Goal: Task Accomplishment & Management: Manage account settings

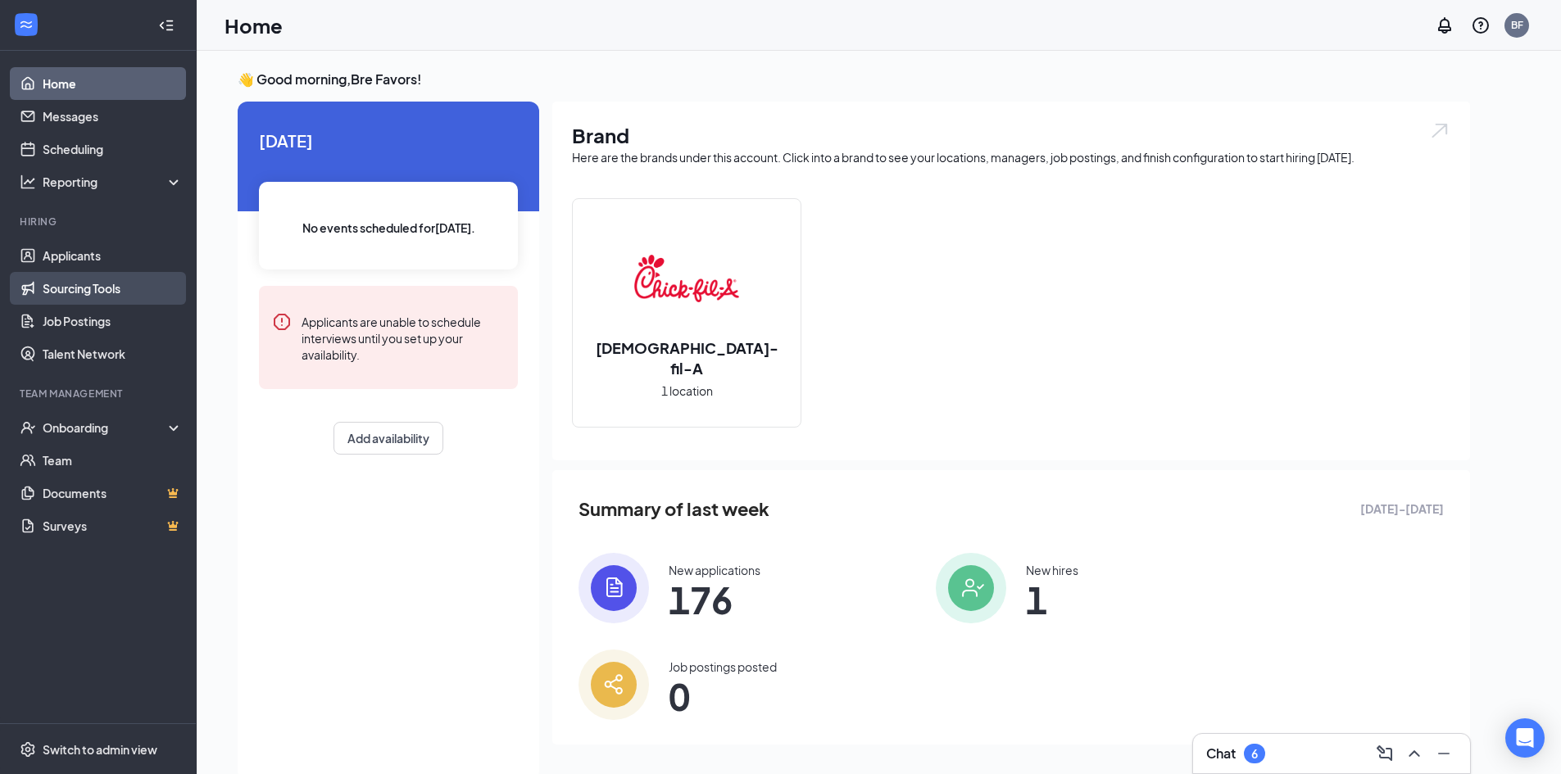
click at [121, 281] on link "Sourcing Tools" at bounding box center [113, 288] width 140 height 33
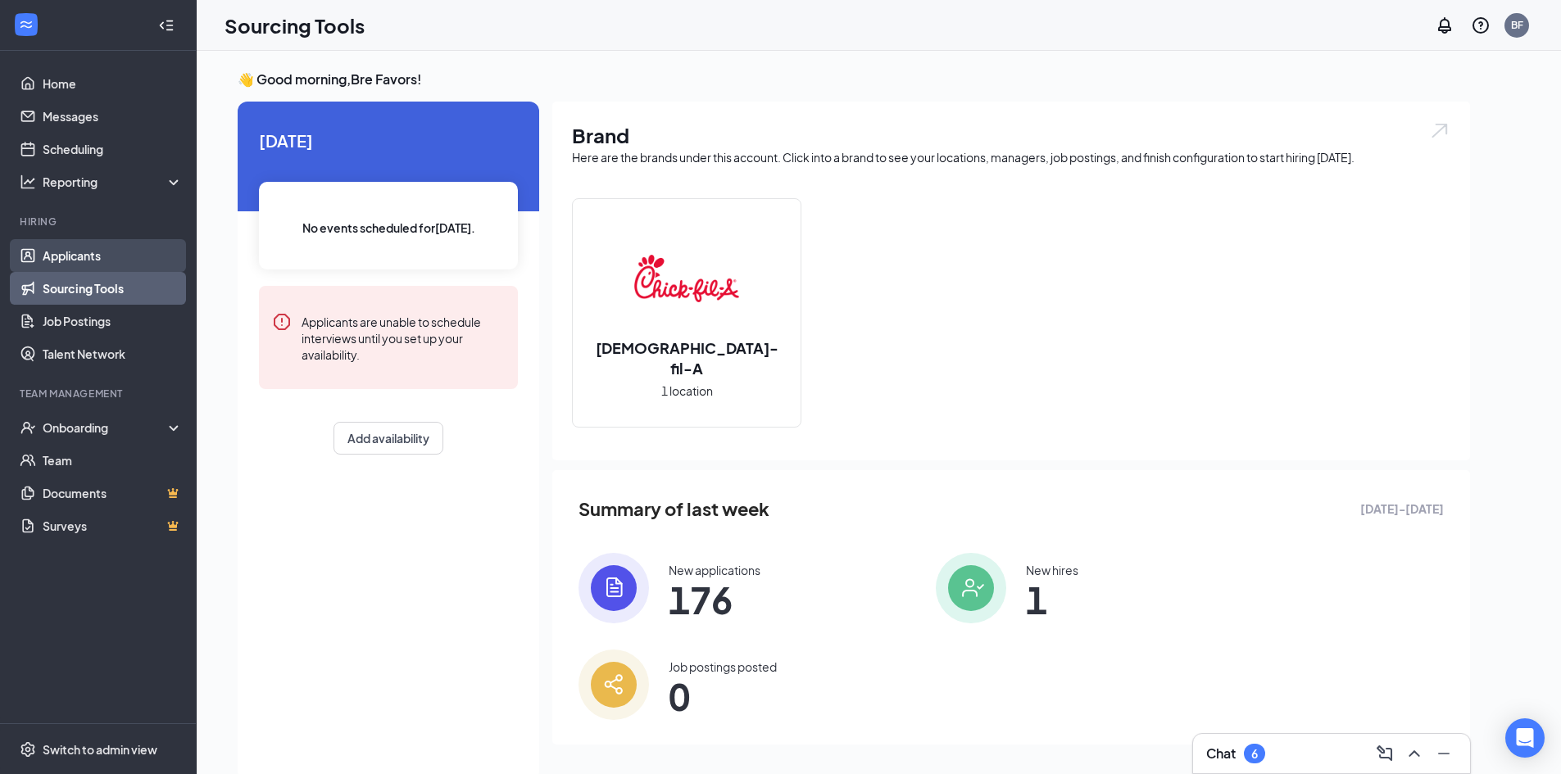
click at [116, 260] on link "Applicants" at bounding box center [113, 255] width 140 height 33
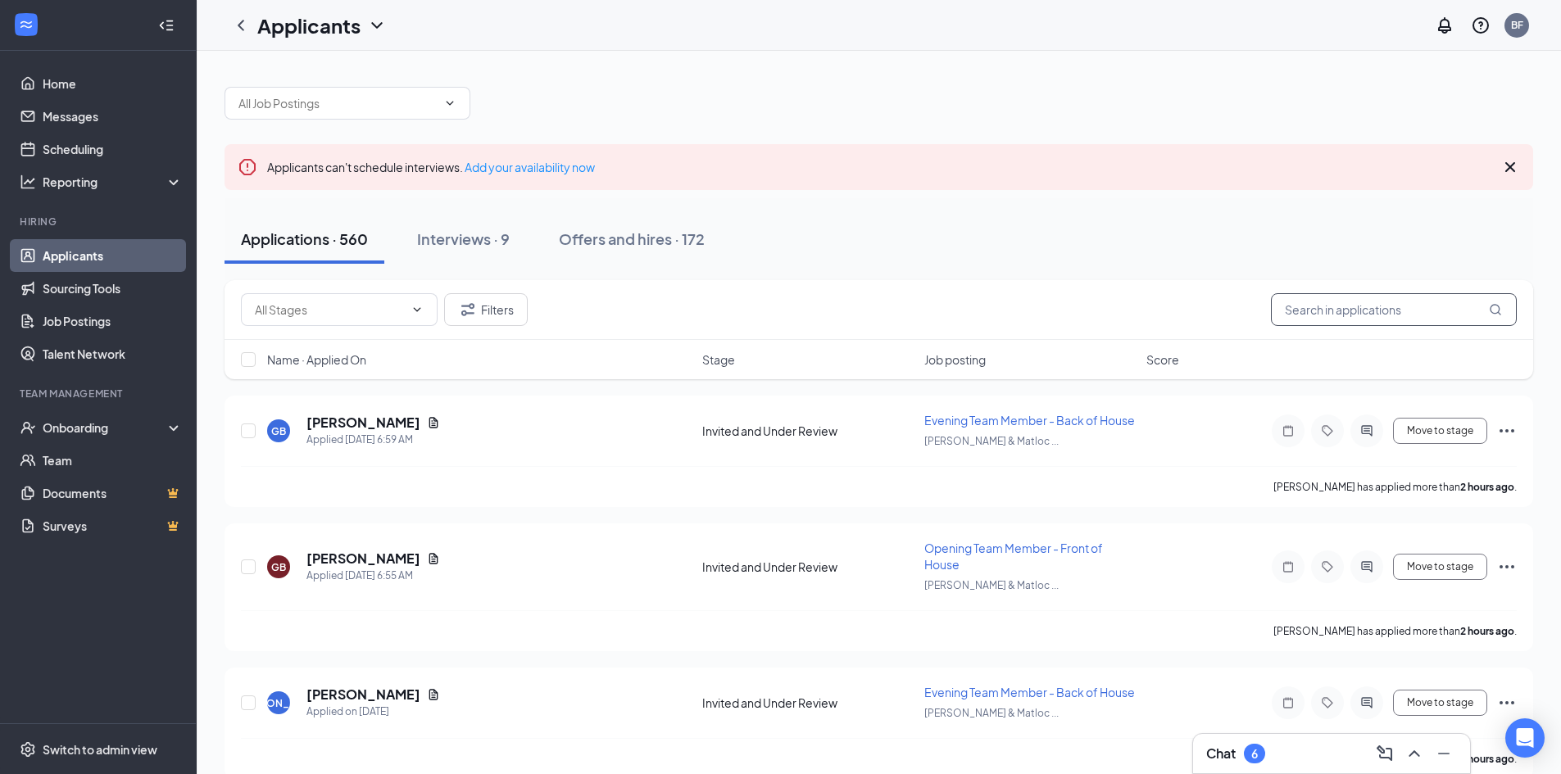
click at [1346, 296] on input "text" at bounding box center [1394, 309] width 246 height 33
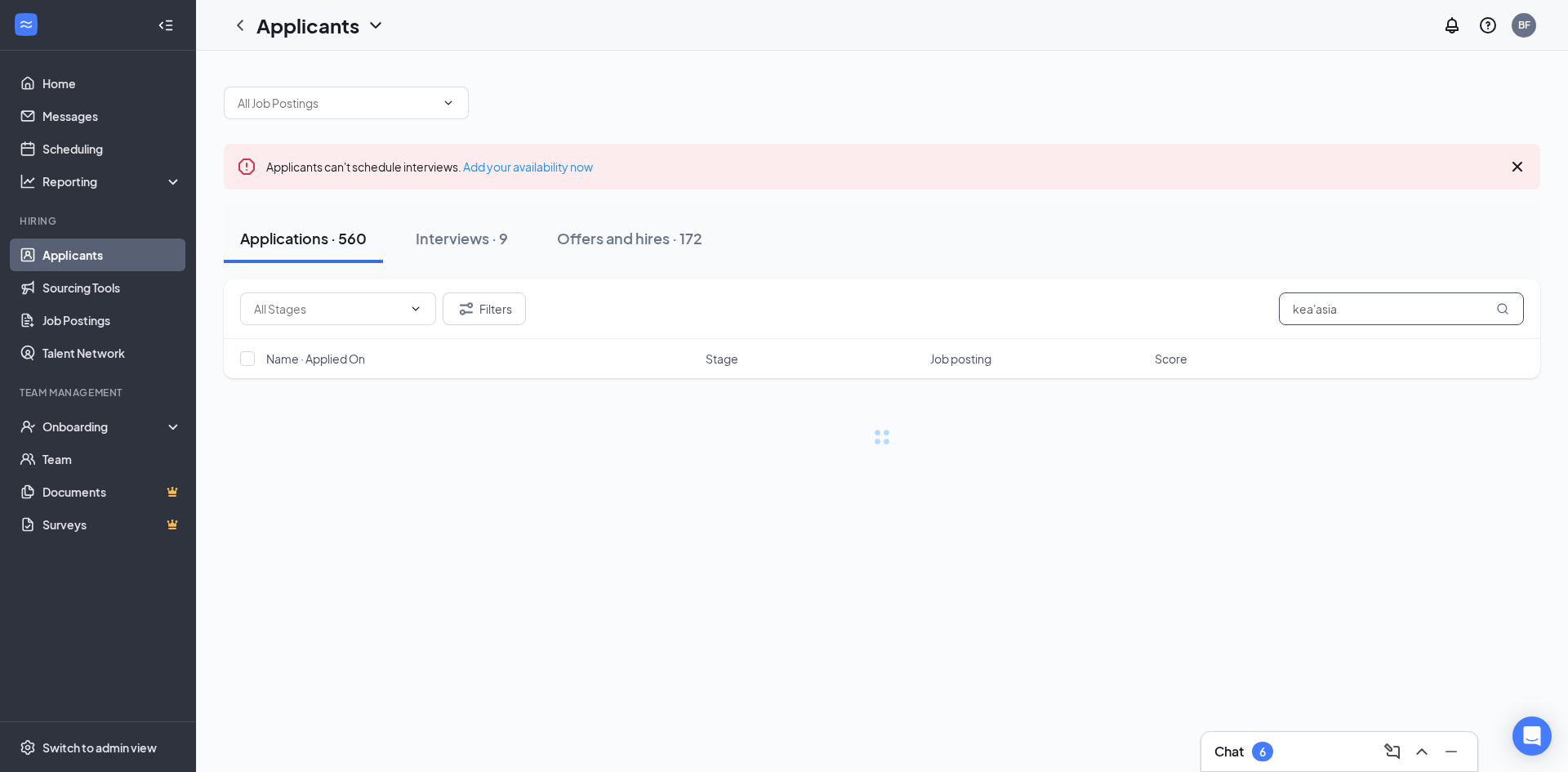
type input "kea'asia"
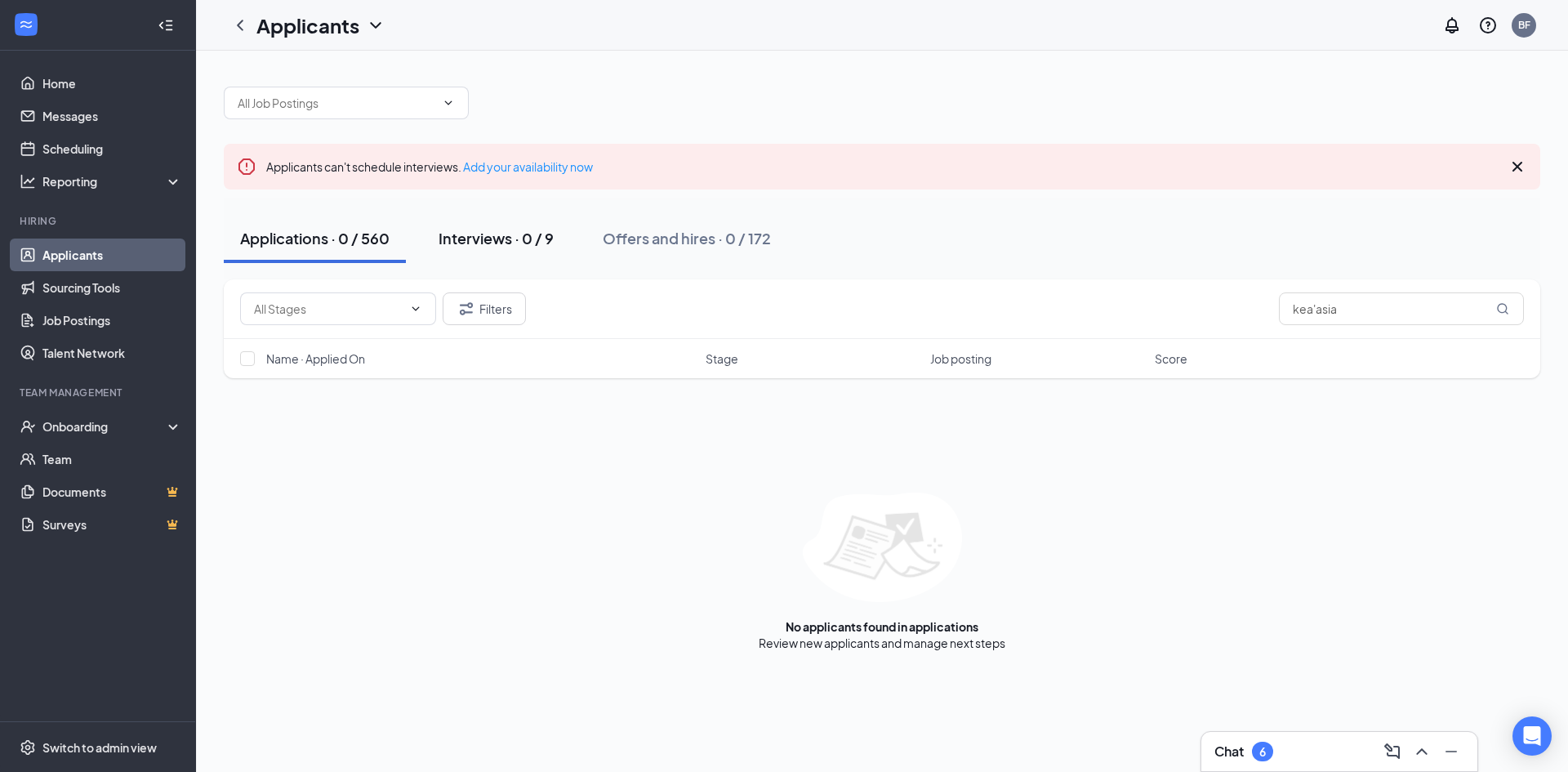
click at [509, 248] on button "Interviews · 0 / 9" at bounding box center [496, 238] width 148 height 49
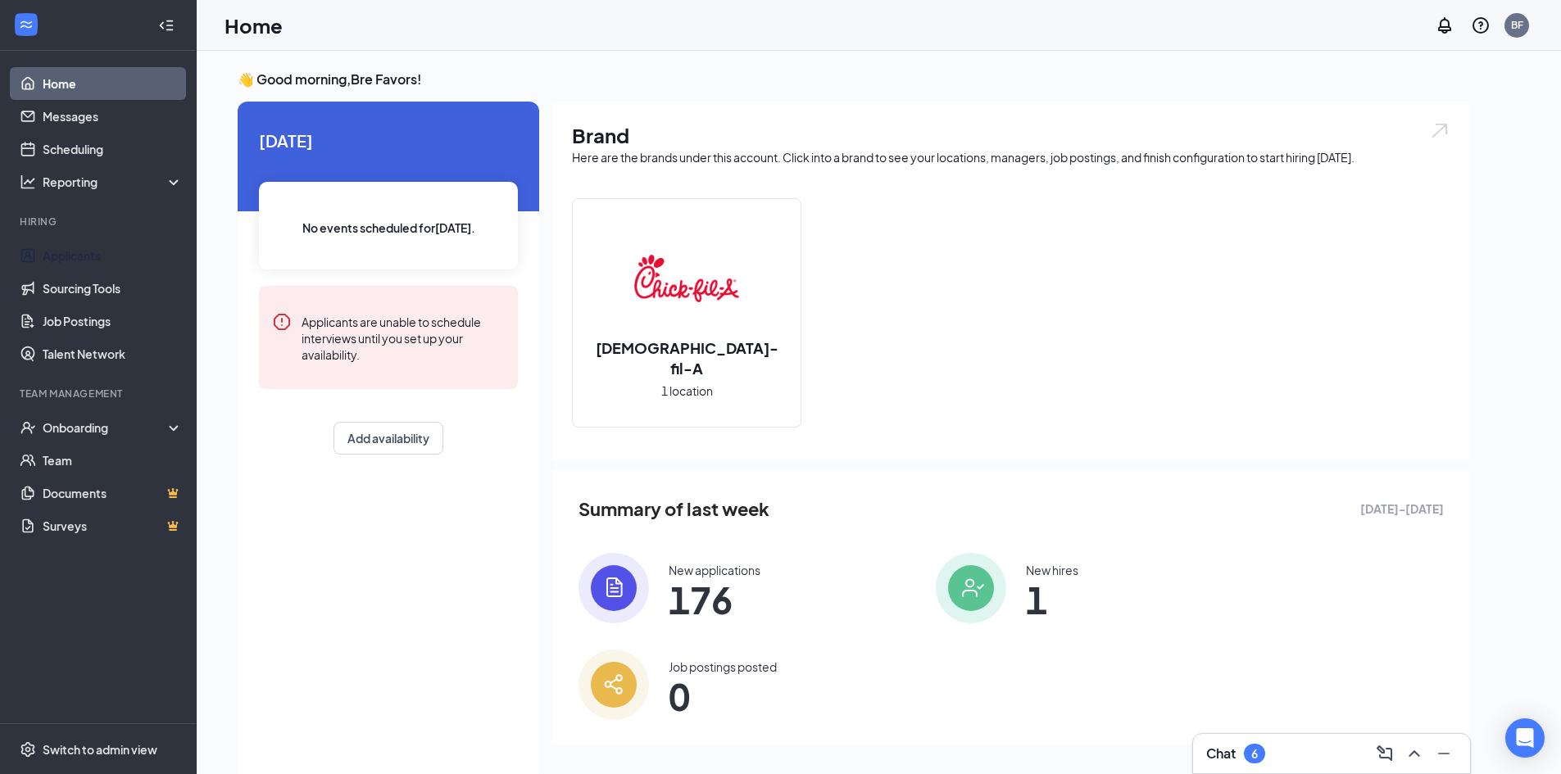
click at [91, 239] on ul "Applicants Sourcing Tools Job Postings Talent Network" at bounding box center [98, 304] width 196 height 131
drag, startPoint x: 86, startPoint y: 241, endPoint x: 89, endPoint y: 256, distance: 15.9
click at [86, 242] on link "Applicants" at bounding box center [113, 255] width 140 height 33
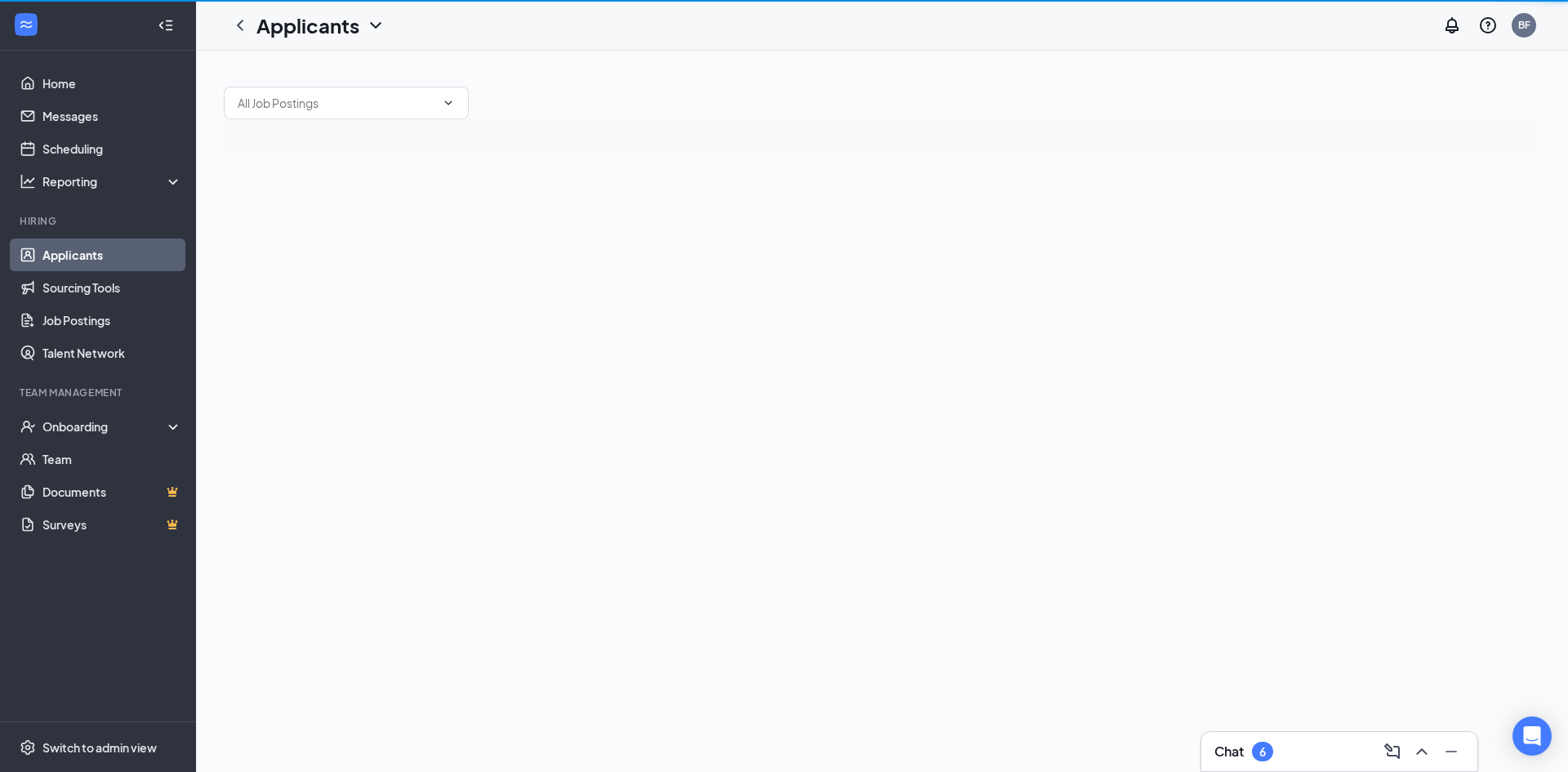
click at [89, 255] on link "Applicants" at bounding box center [113, 254] width 140 height 33
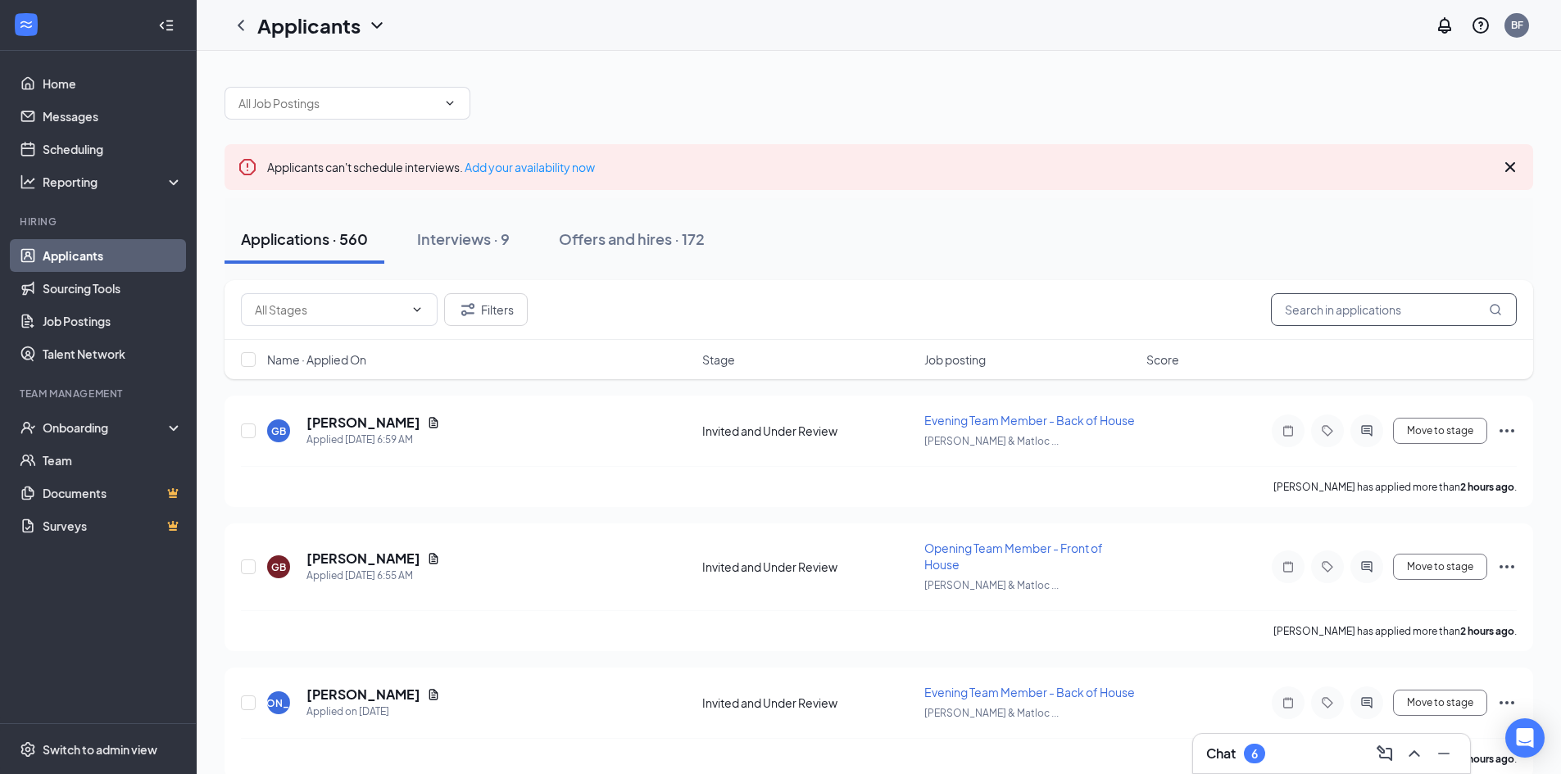
click at [1423, 310] on input "text" at bounding box center [1394, 309] width 246 height 33
type input "[PERSON_NAME]"
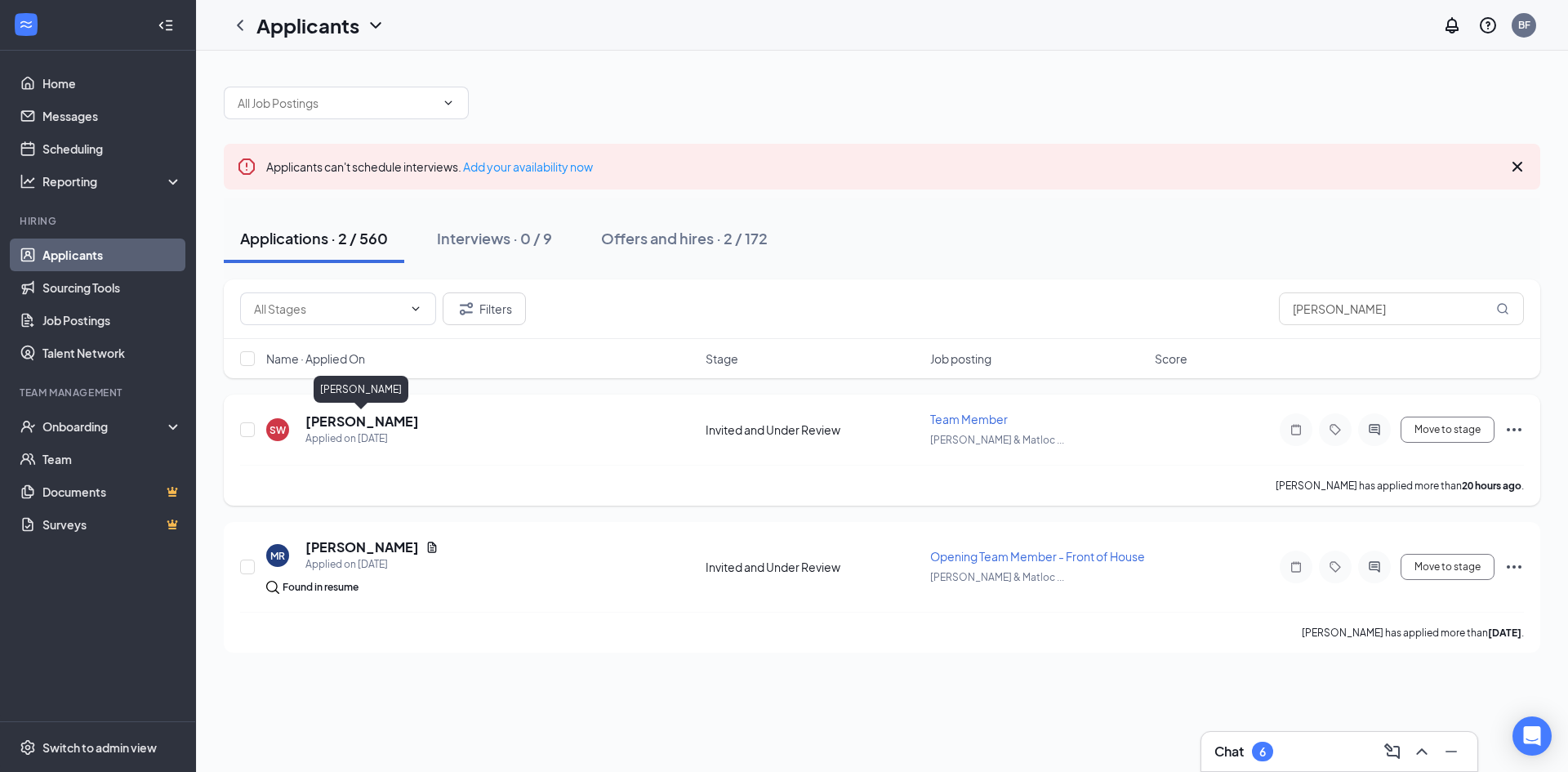
click at [355, 424] on h5 "[PERSON_NAME]" at bounding box center [362, 422] width 114 height 18
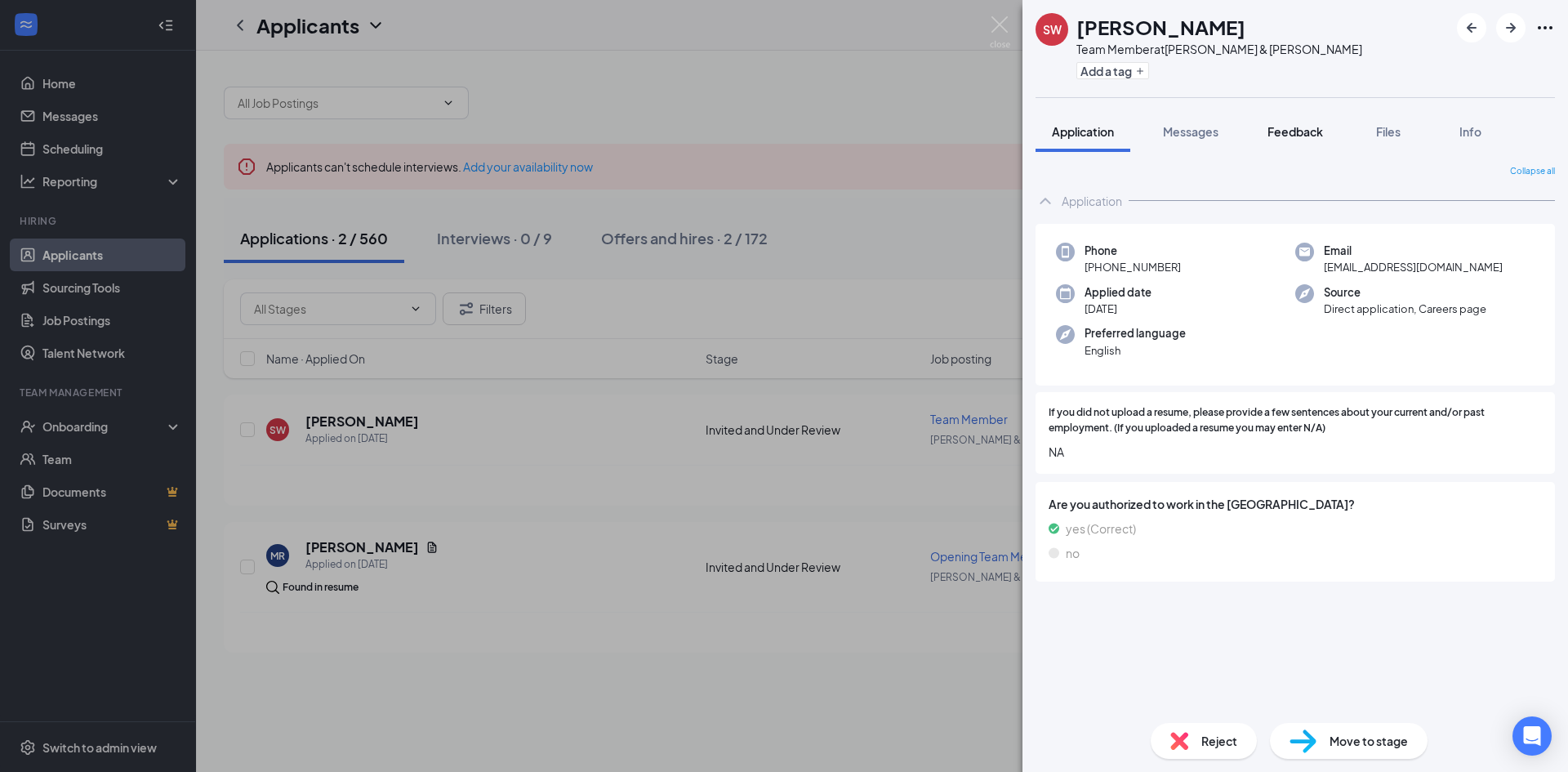
click at [1287, 138] on span "Feedback" at bounding box center [1296, 132] width 56 height 15
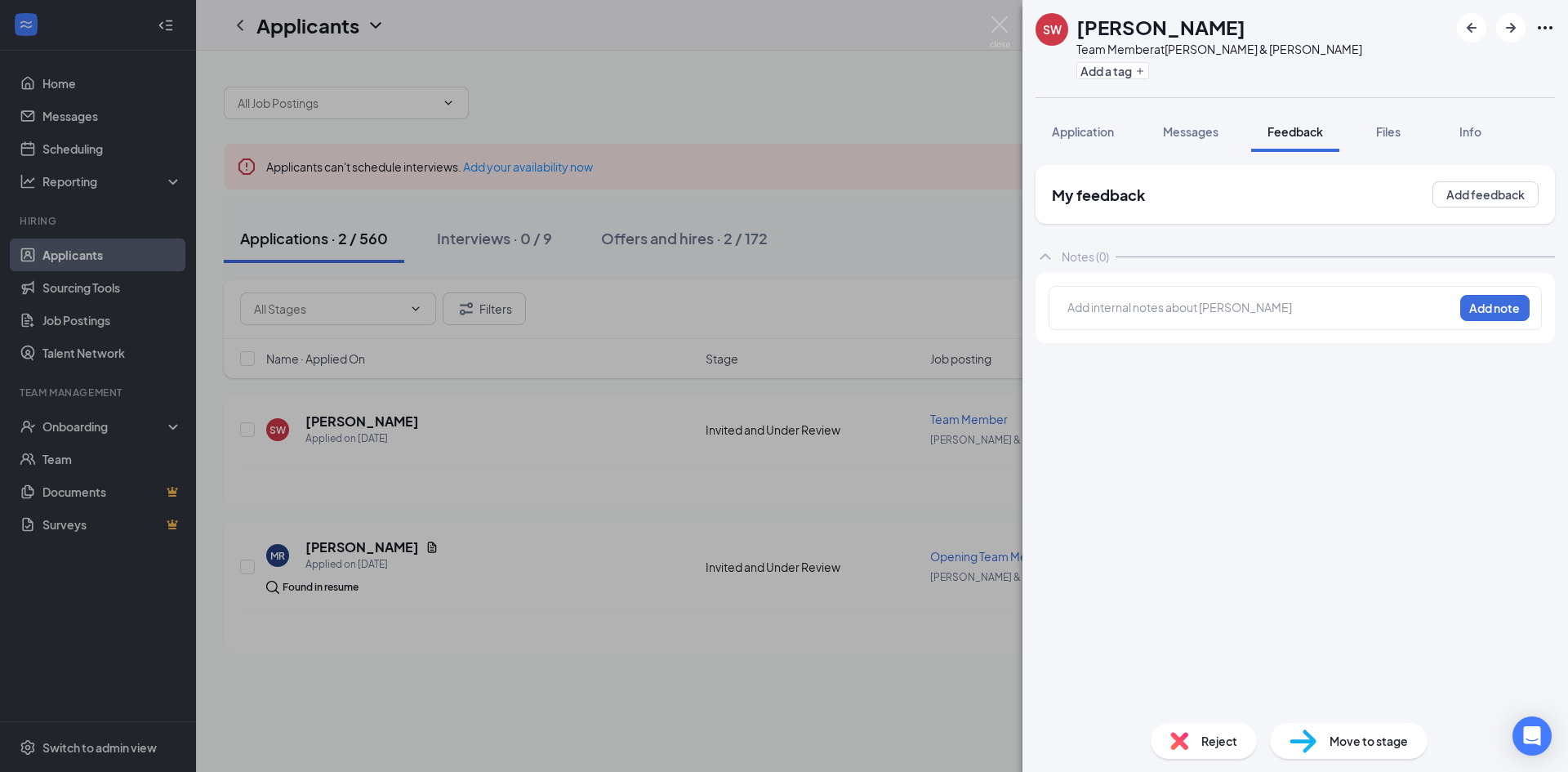
click at [1187, 305] on div at bounding box center [1261, 307] width 385 height 17
drag, startPoint x: 1057, startPoint y: 303, endPoint x: 1136, endPoint y: 310, distance: 79.3
click at [1133, 308] on div "5:30pm-Cl Add note" at bounding box center [1295, 308] width 493 height 44
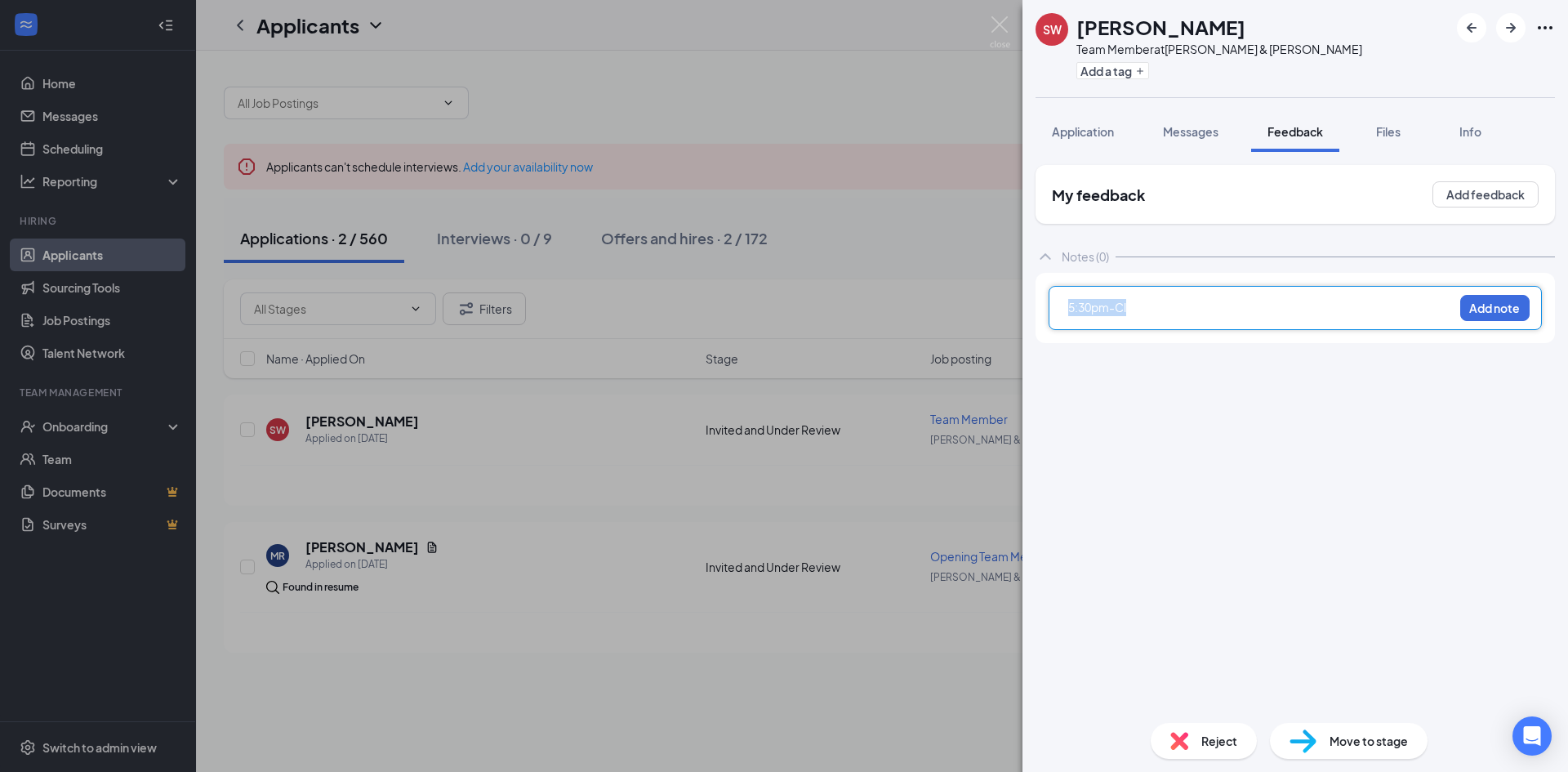
drag, startPoint x: 1131, startPoint y: 310, endPoint x: 1059, endPoint y: 309, distance: 72.0
click at [1060, 310] on div "5:30pm-Cl Add note" at bounding box center [1295, 308] width 493 height 44
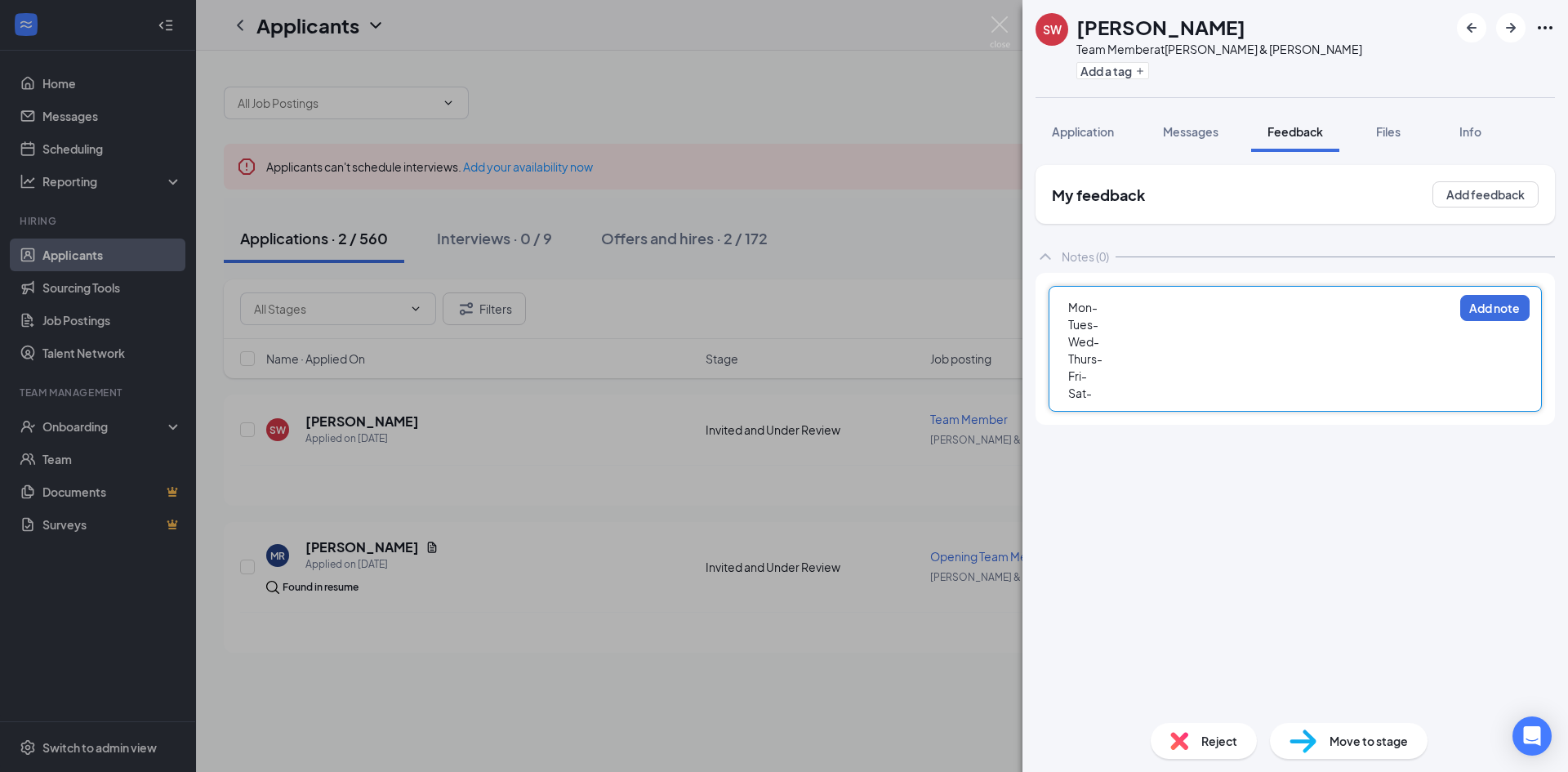
click at [1108, 302] on div "Mon-" at bounding box center [1261, 307] width 385 height 17
drag, startPoint x: 1151, startPoint y: 303, endPoint x: 1098, endPoint y: 299, distance: 53.2
click at [1098, 299] on div "Mon-5:30pm-Cl" at bounding box center [1261, 307] width 385 height 17
copy span "5:30pm-Cl"
click at [1107, 320] on div "Tues-" at bounding box center [1261, 324] width 385 height 17
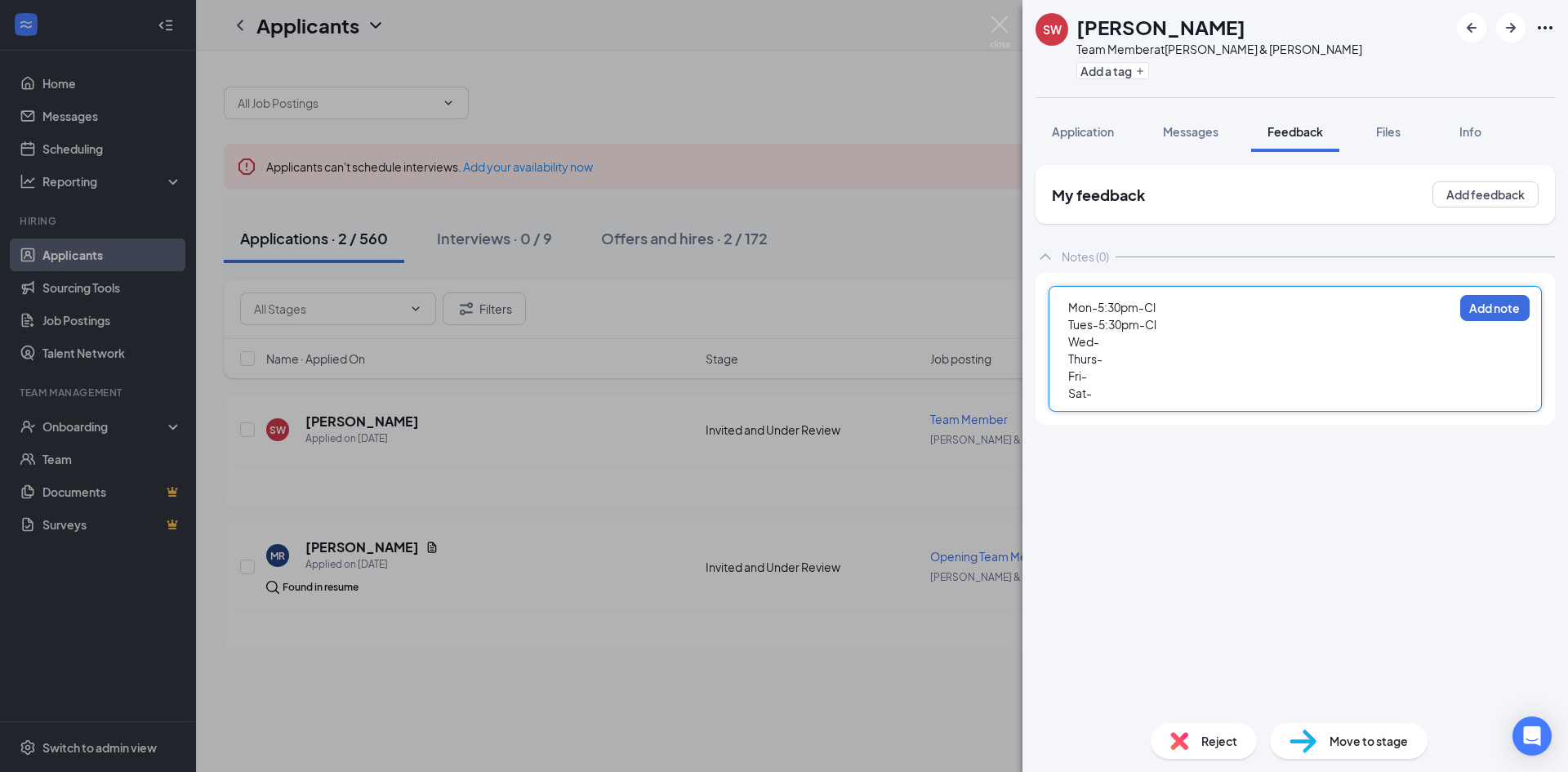
click at [1115, 340] on div "Wed-" at bounding box center [1261, 341] width 385 height 17
click at [1106, 370] on div "Fri-" at bounding box center [1261, 376] width 385 height 17
click at [1123, 359] on div "Thurs-" at bounding box center [1261, 359] width 385 height 17
click at [1117, 376] on div "Fri-" at bounding box center [1261, 376] width 385 height 17
click at [1110, 394] on div "Sat-" at bounding box center [1261, 393] width 385 height 17
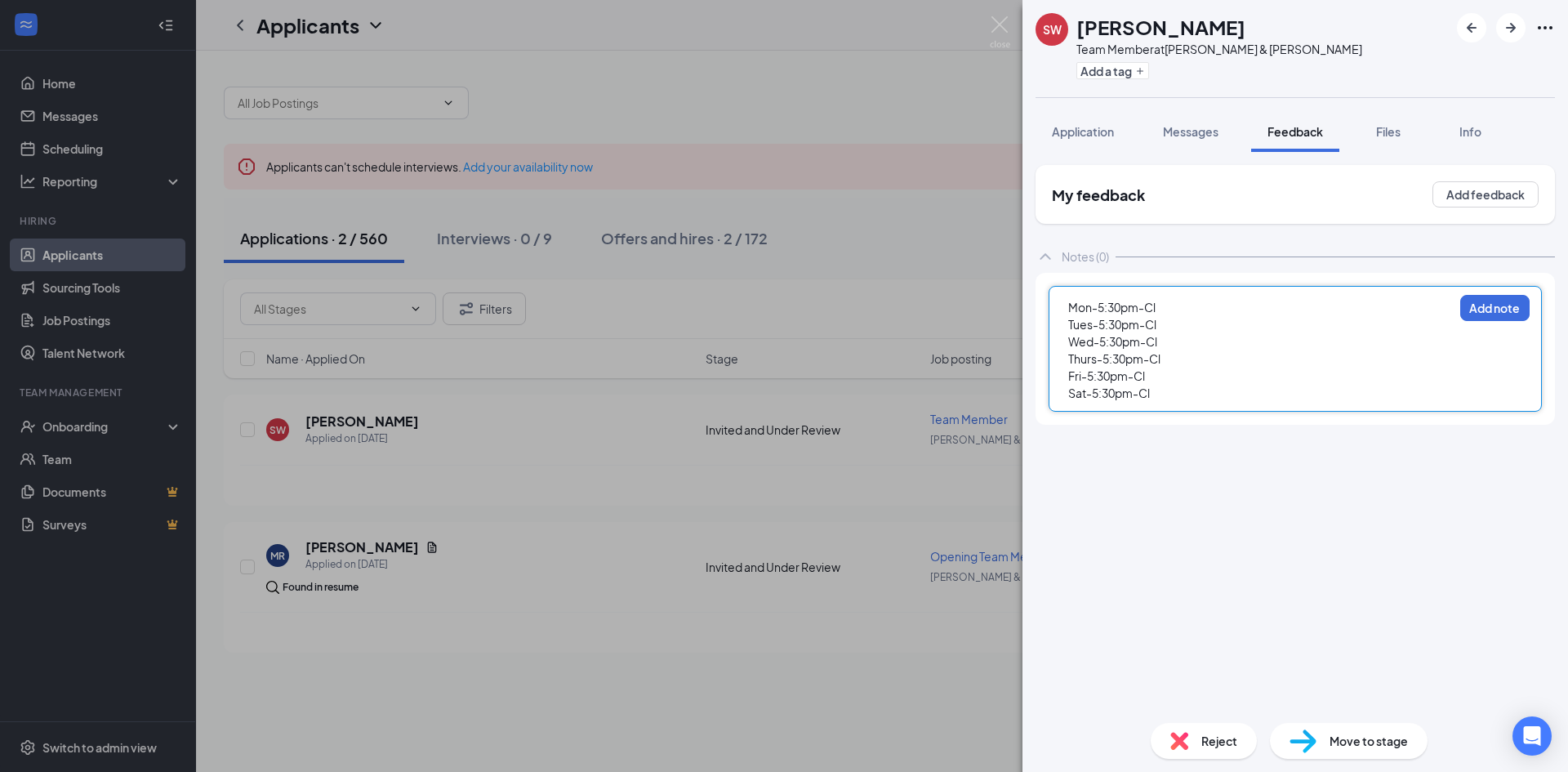
click at [1213, 394] on div "Sat-5:30pm-Cl" at bounding box center [1261, 393] width 385 height 17
click at [1494, 312] on button "Add note" at bounding box center [1495, 308] width 70 height 26
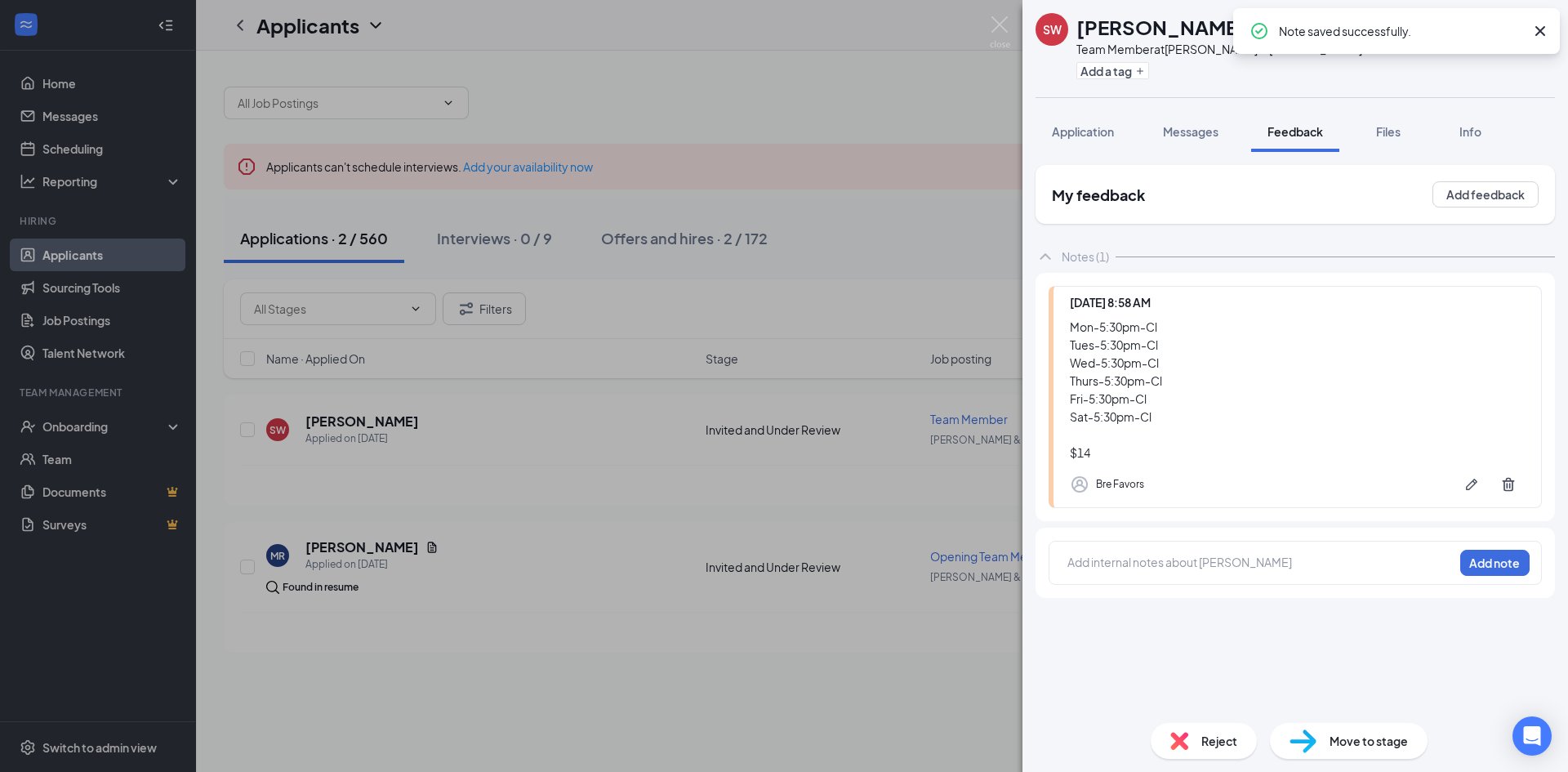
click at [1382, 738] on span "Move to stage" at bounding box center [1369, 741] width 79 height 18
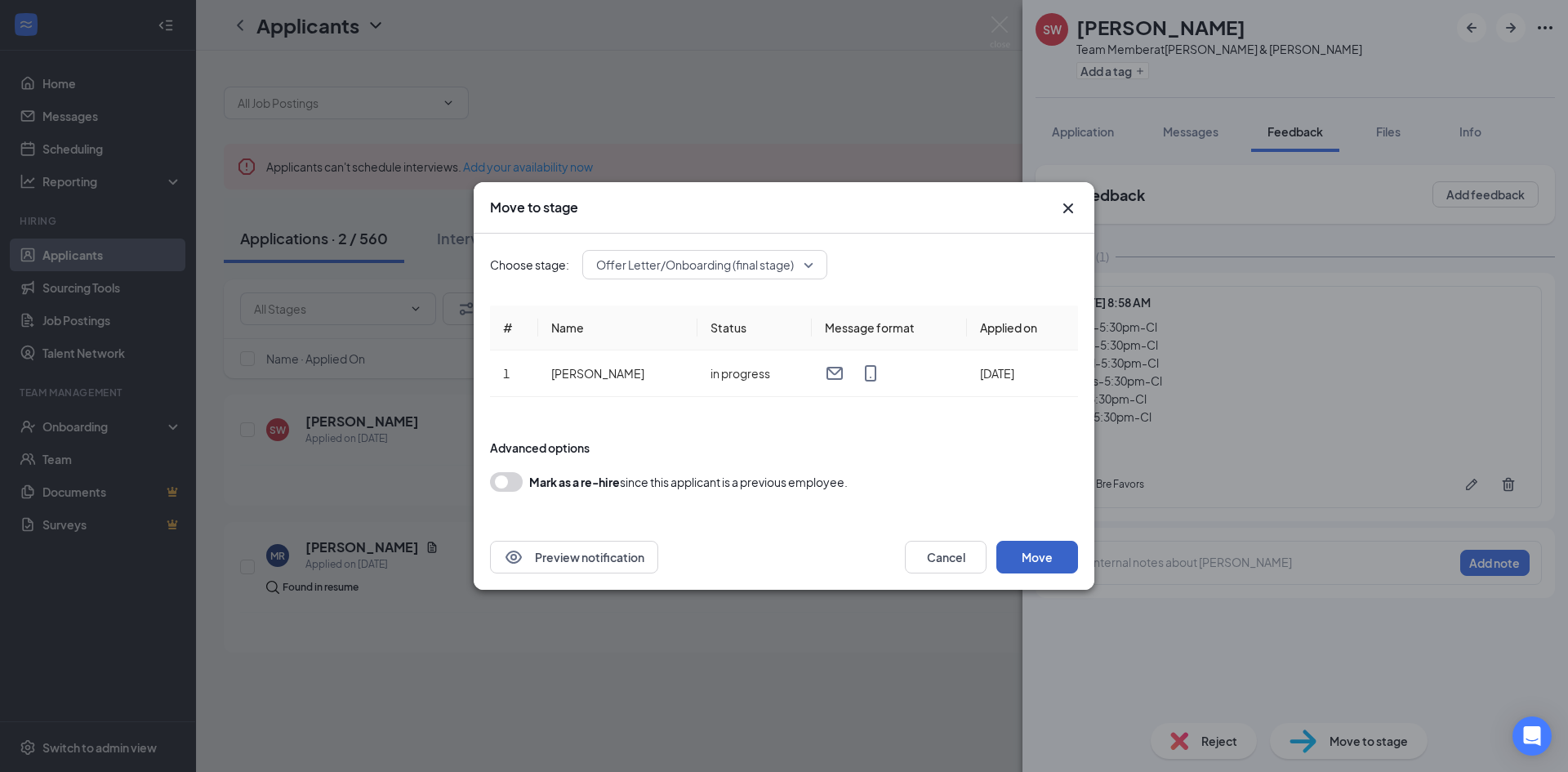
click at [1023, 555] on button "Move" at bounding box center [1038, 557] width 82 height 33
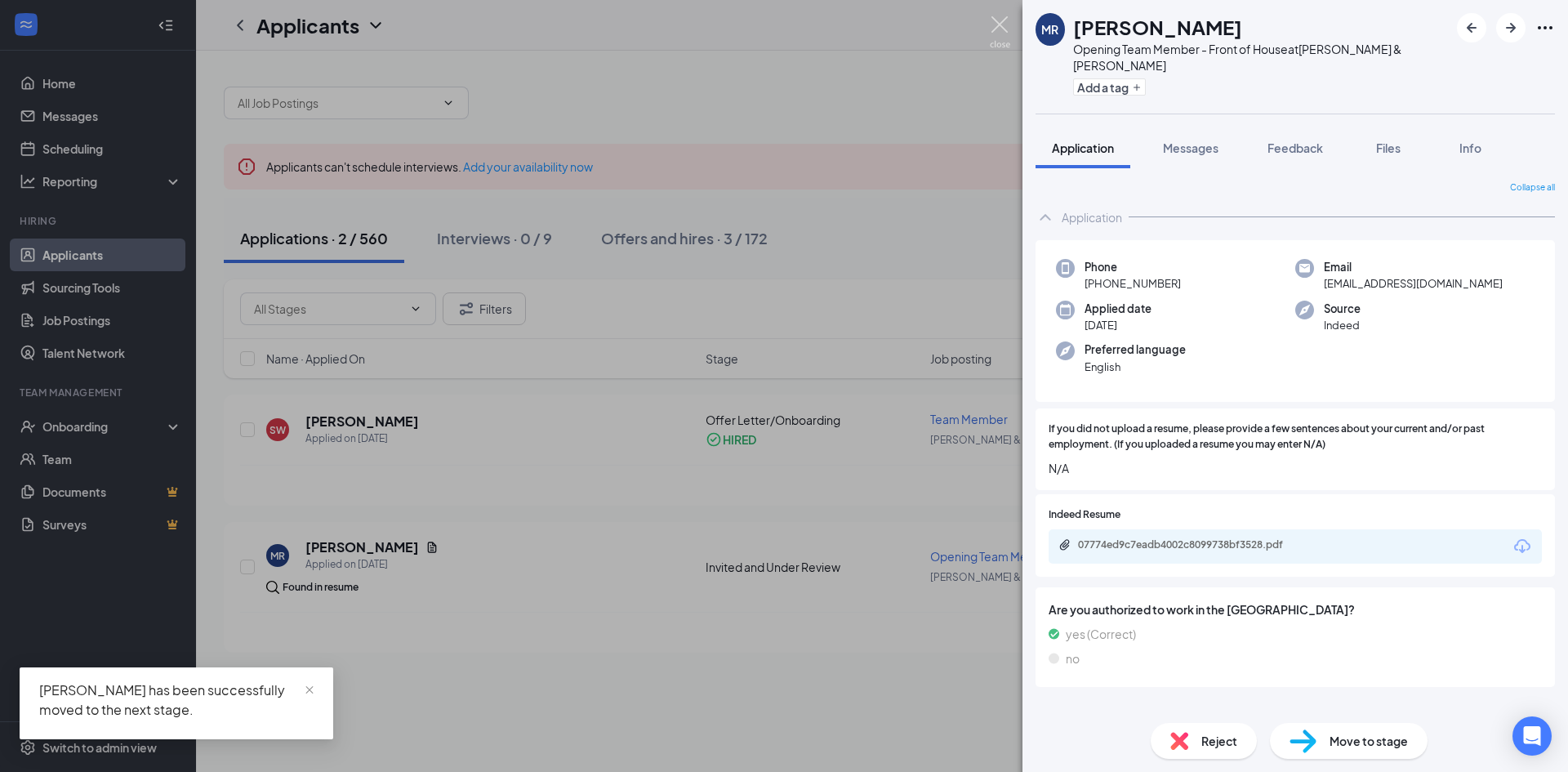
click at [995, 26] on img at bounding box center [1000, 32] width 20 height 32
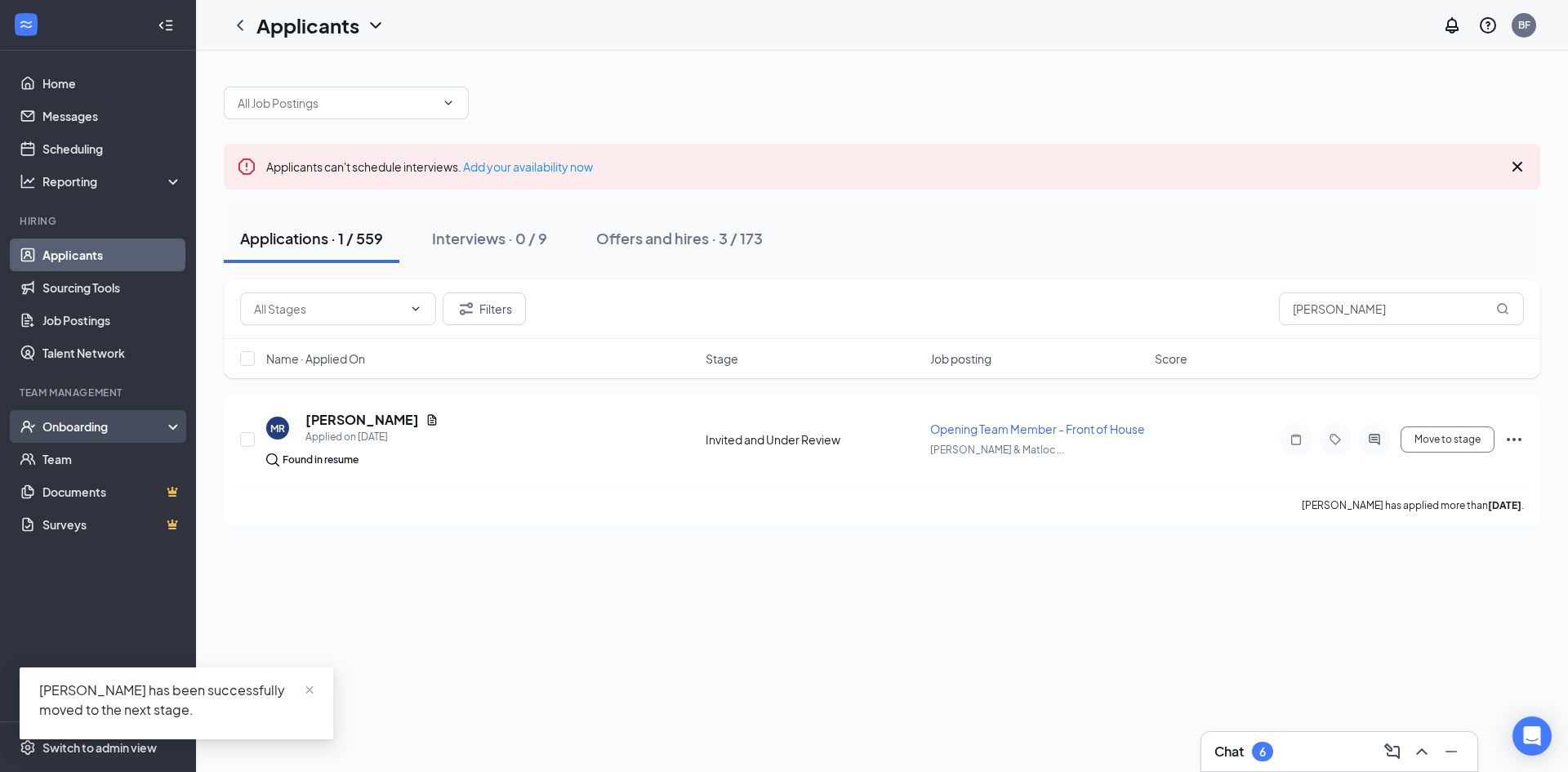
click at [119, 428] on div "Onboarding" at bounding box center [106, 427] width 126 height 16
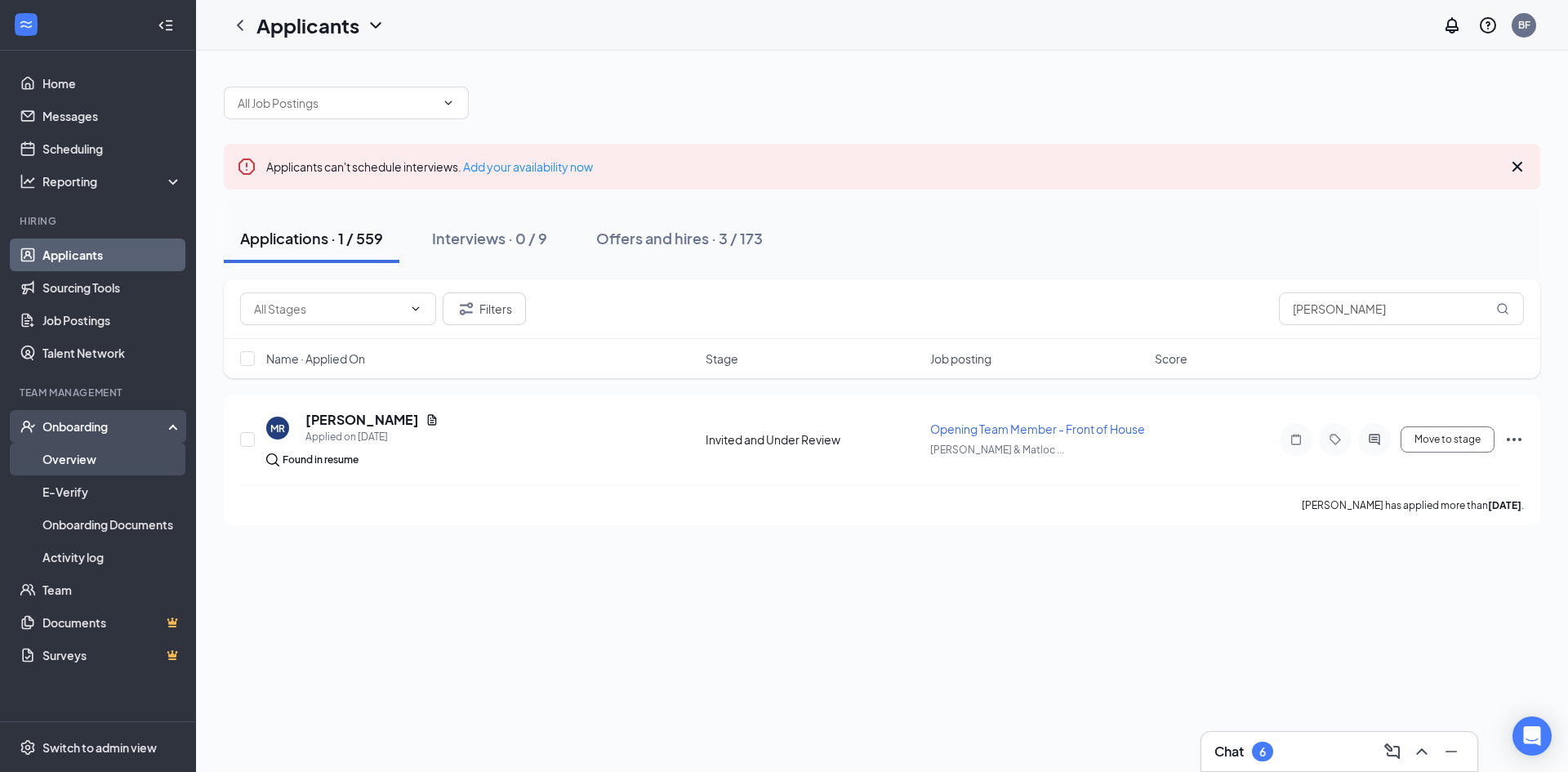
click at [119, 463] on link "Overview" at bounding box center [113, 459] width 140 height 33
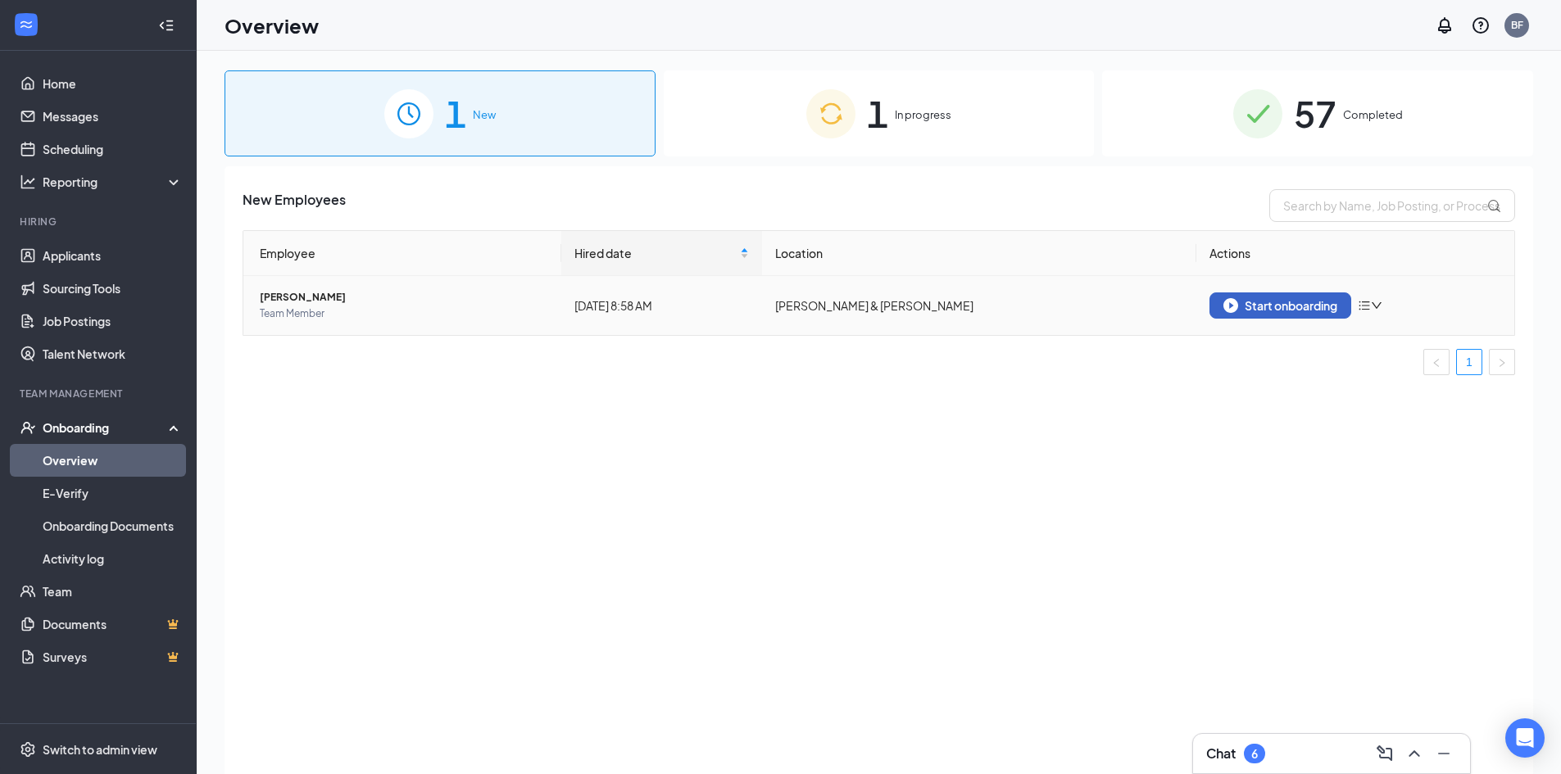
click at [1278, 309] on div "Start onboarding" at bounding box center [1280, 305] width 114 height 15
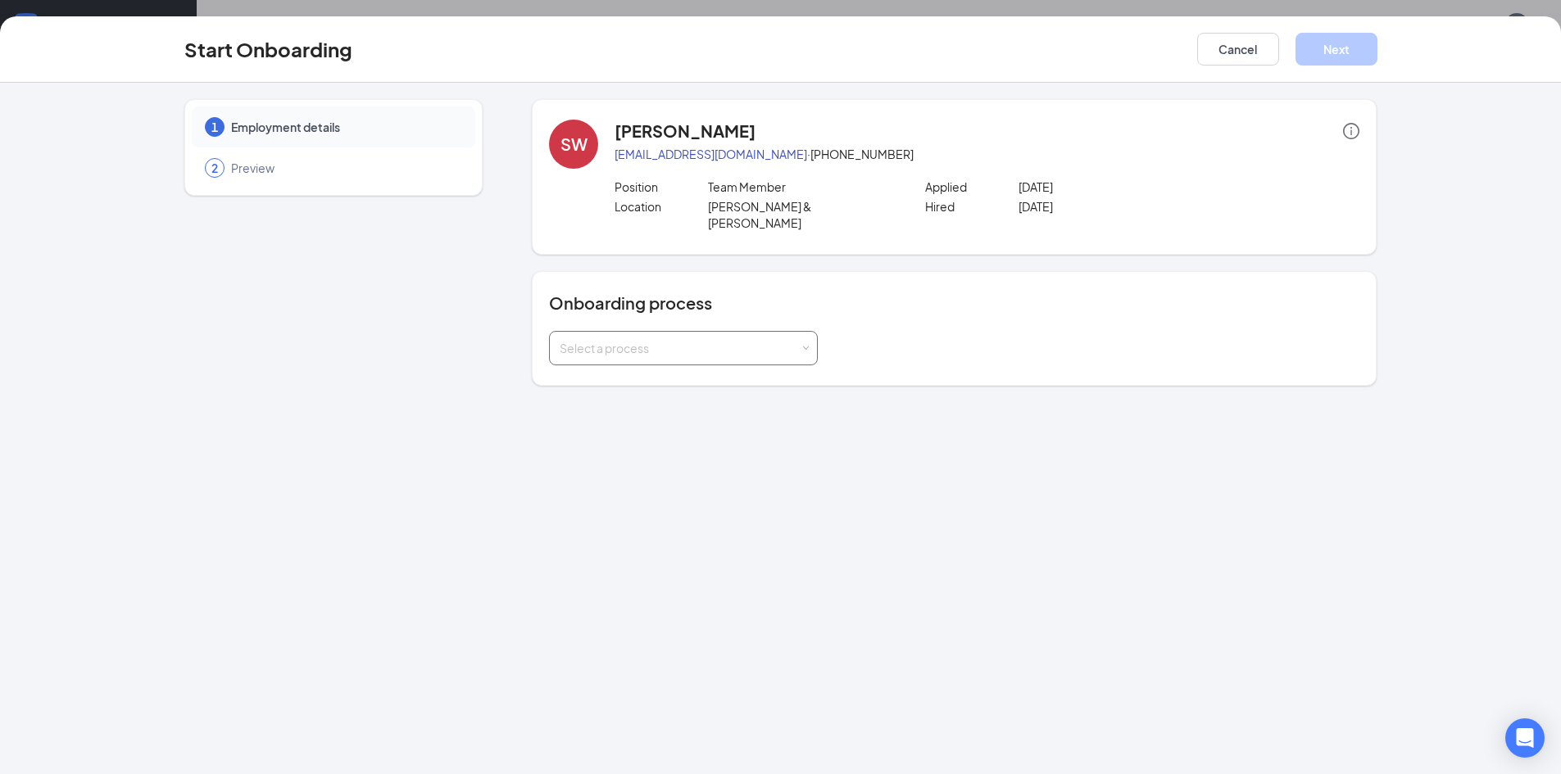
click at [645, 340] on div "Select a process" at bounding box center [680, 348] width 240 height 16
click at [726, 368] on li "Onboarding" at bounding box center [683, 367] width 269 height 30
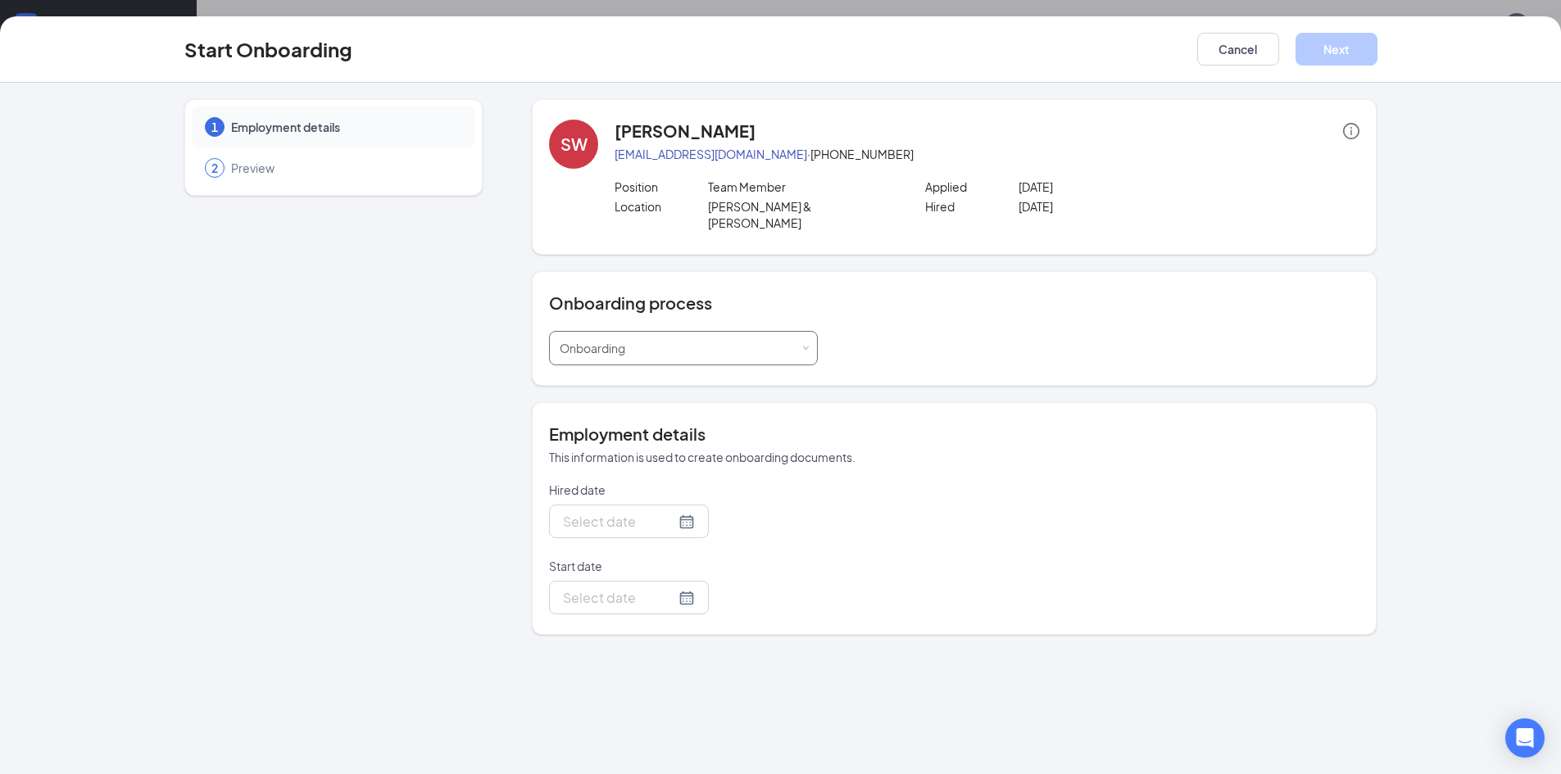
type input "[DATE]"
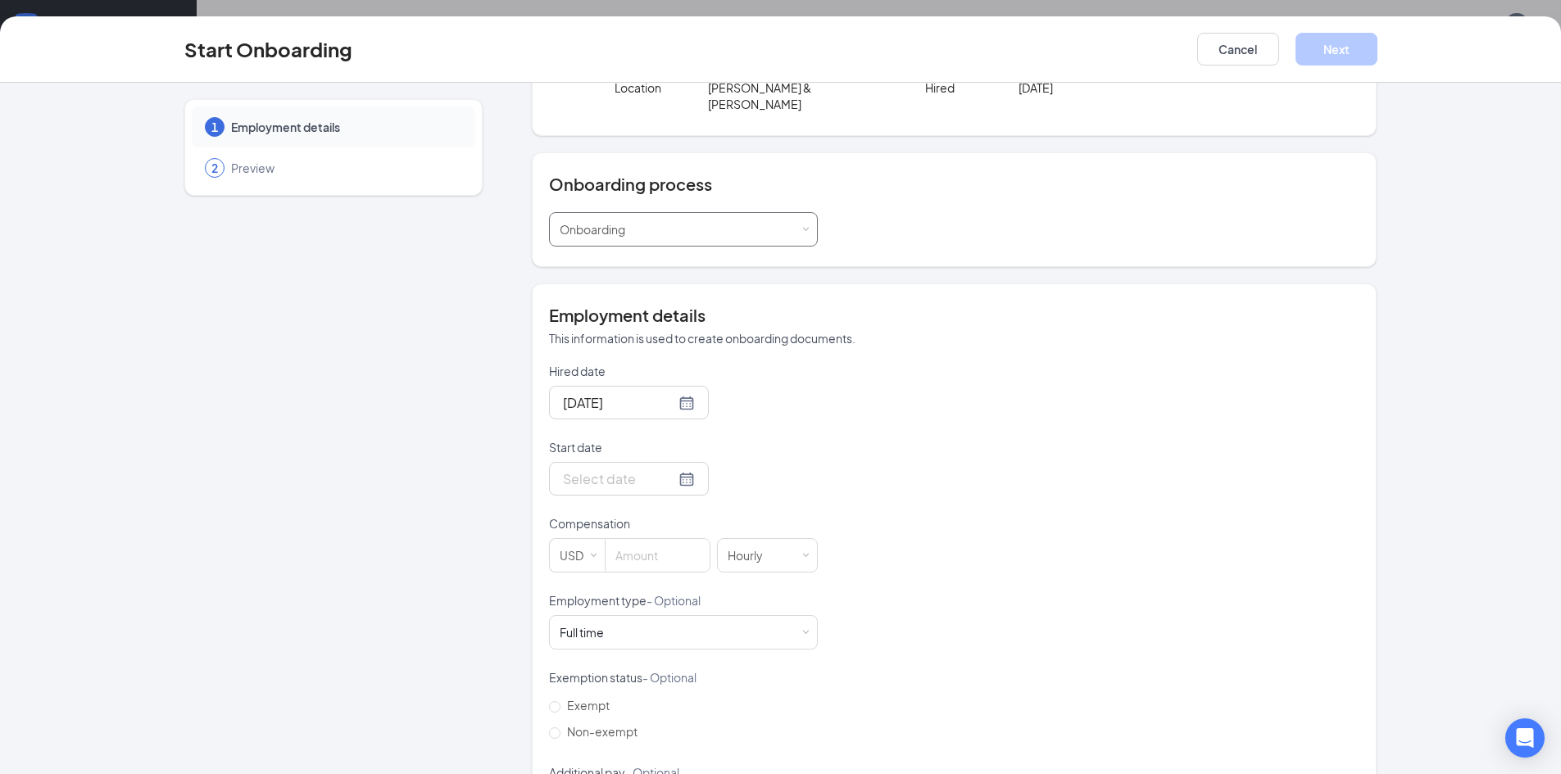
scroll to position [164, 0]
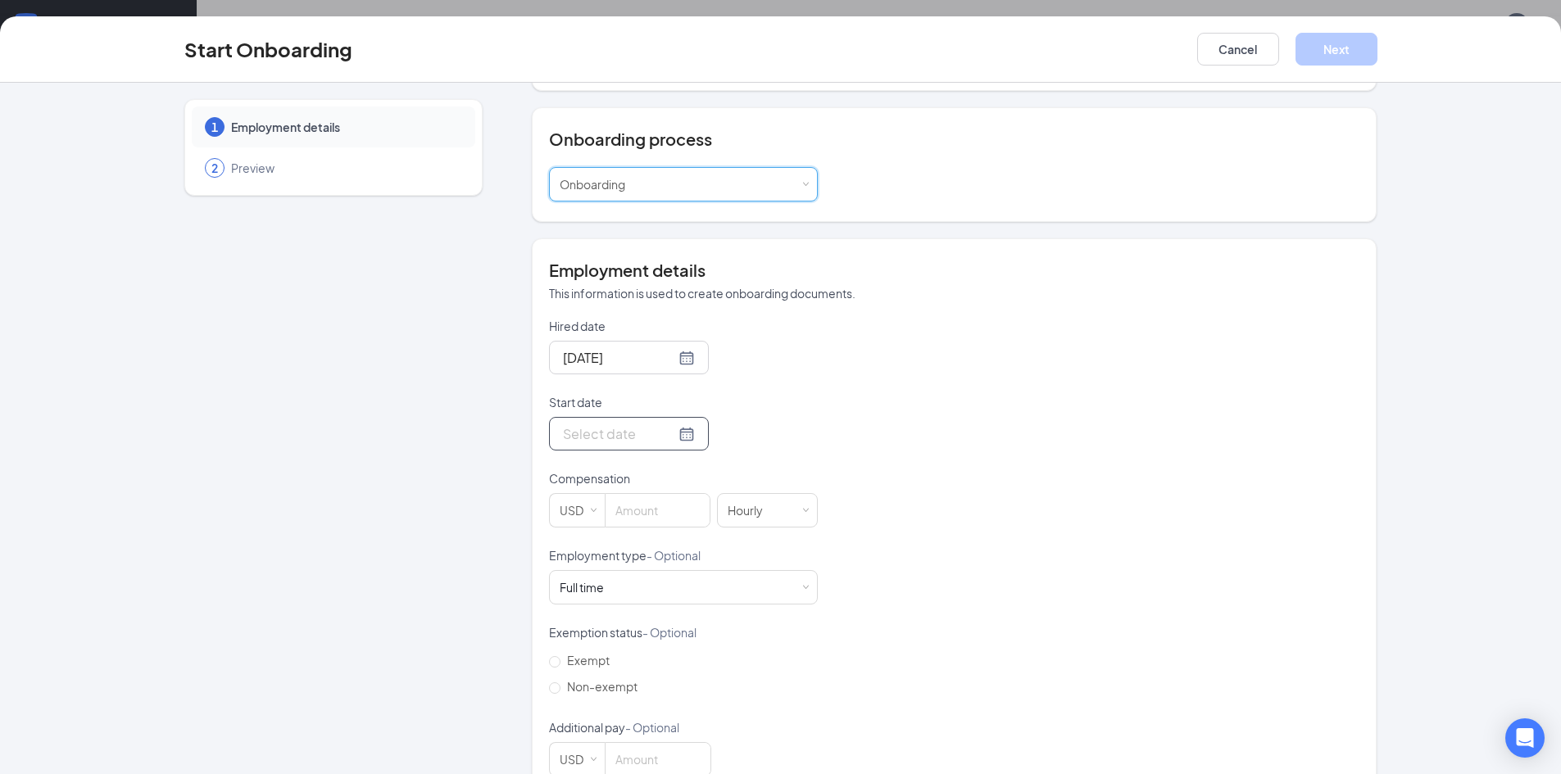
click at [665, 424] on div at bounding box center [629, 434] width 132 height 20
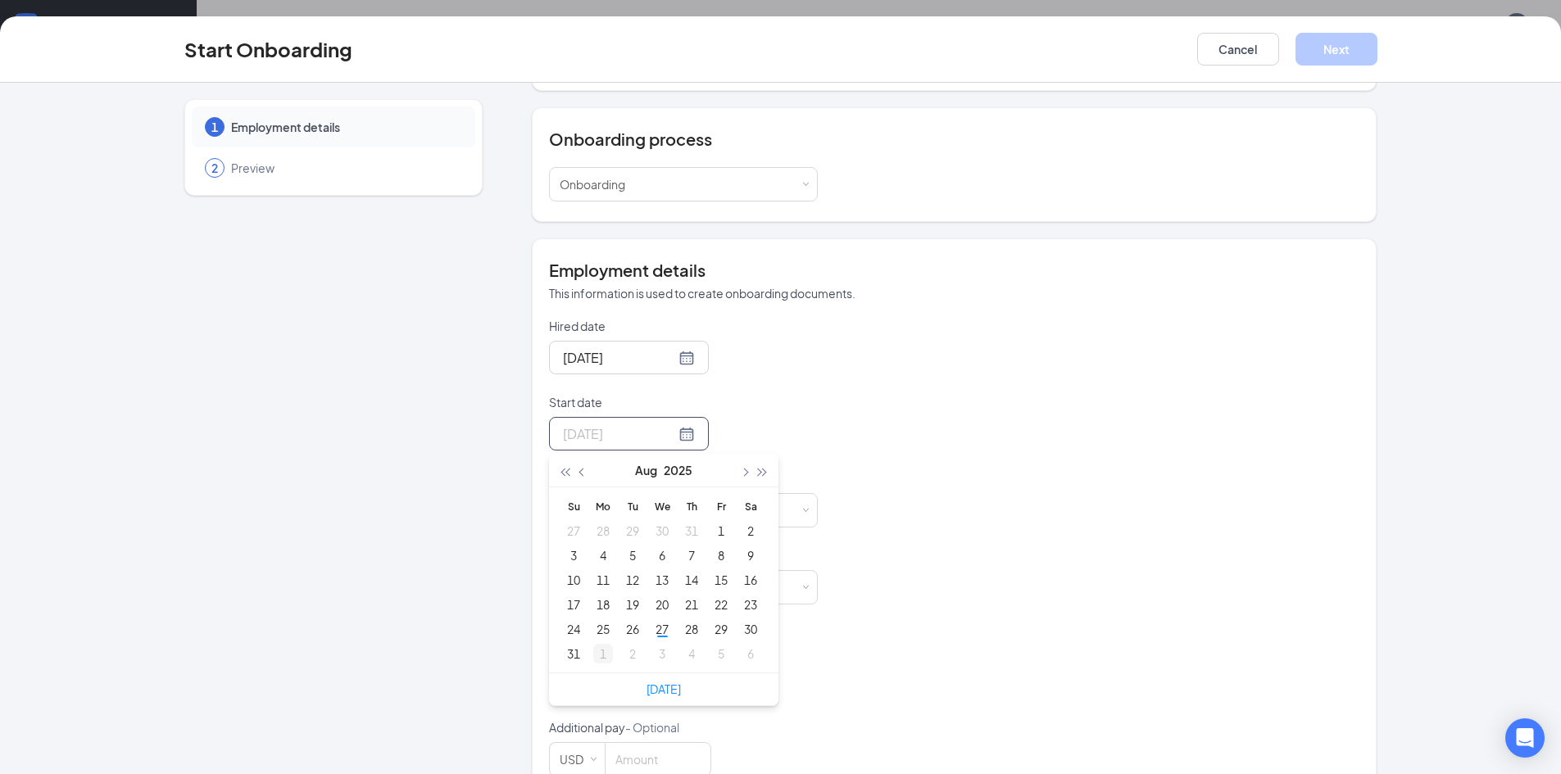
type input "[DATE]"
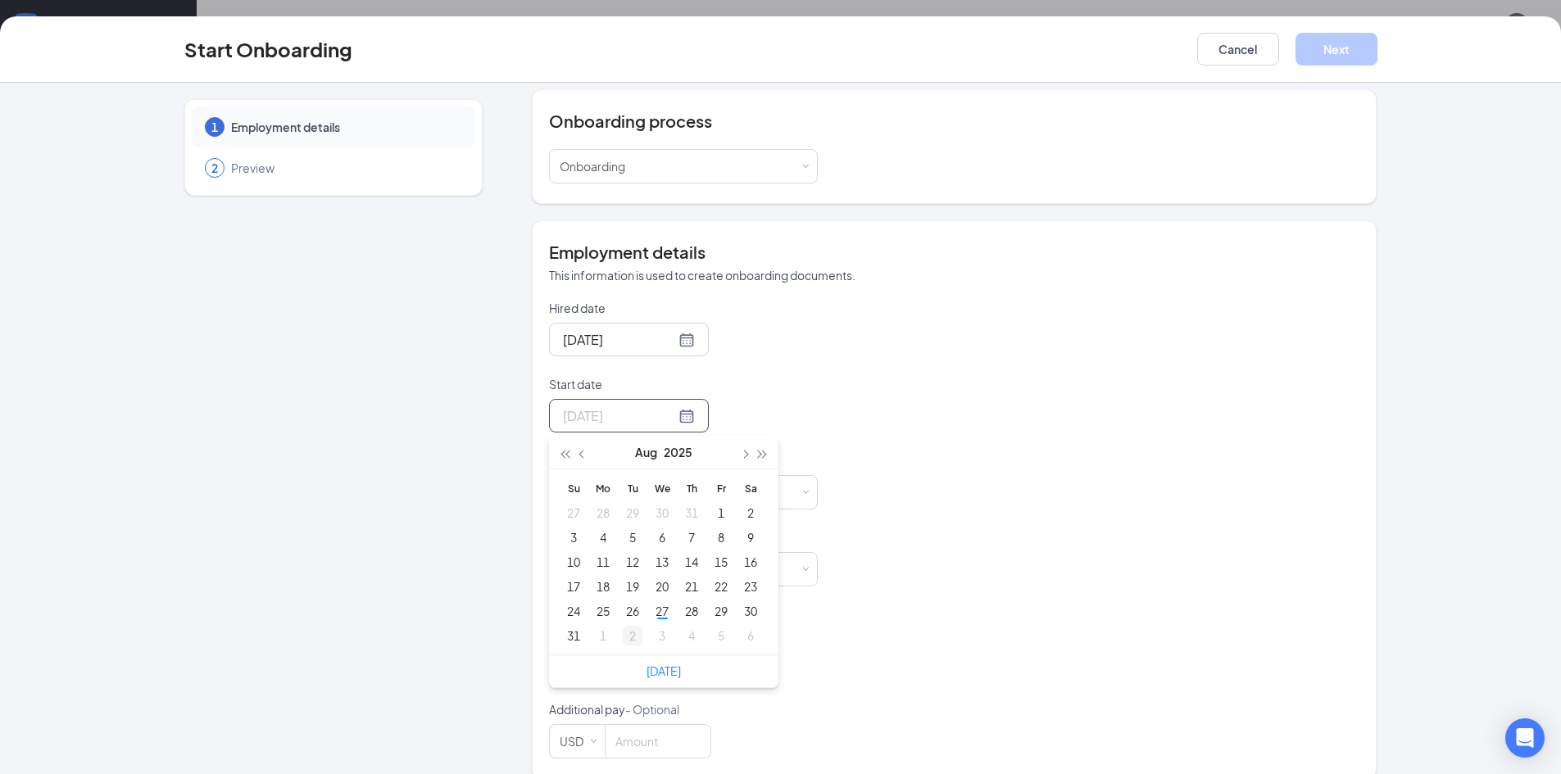
scroll to position [187, 0]
type input "[DATE]"
click at [596, 621] on div "1" at bounding box center [603, 631] width 20 height 20
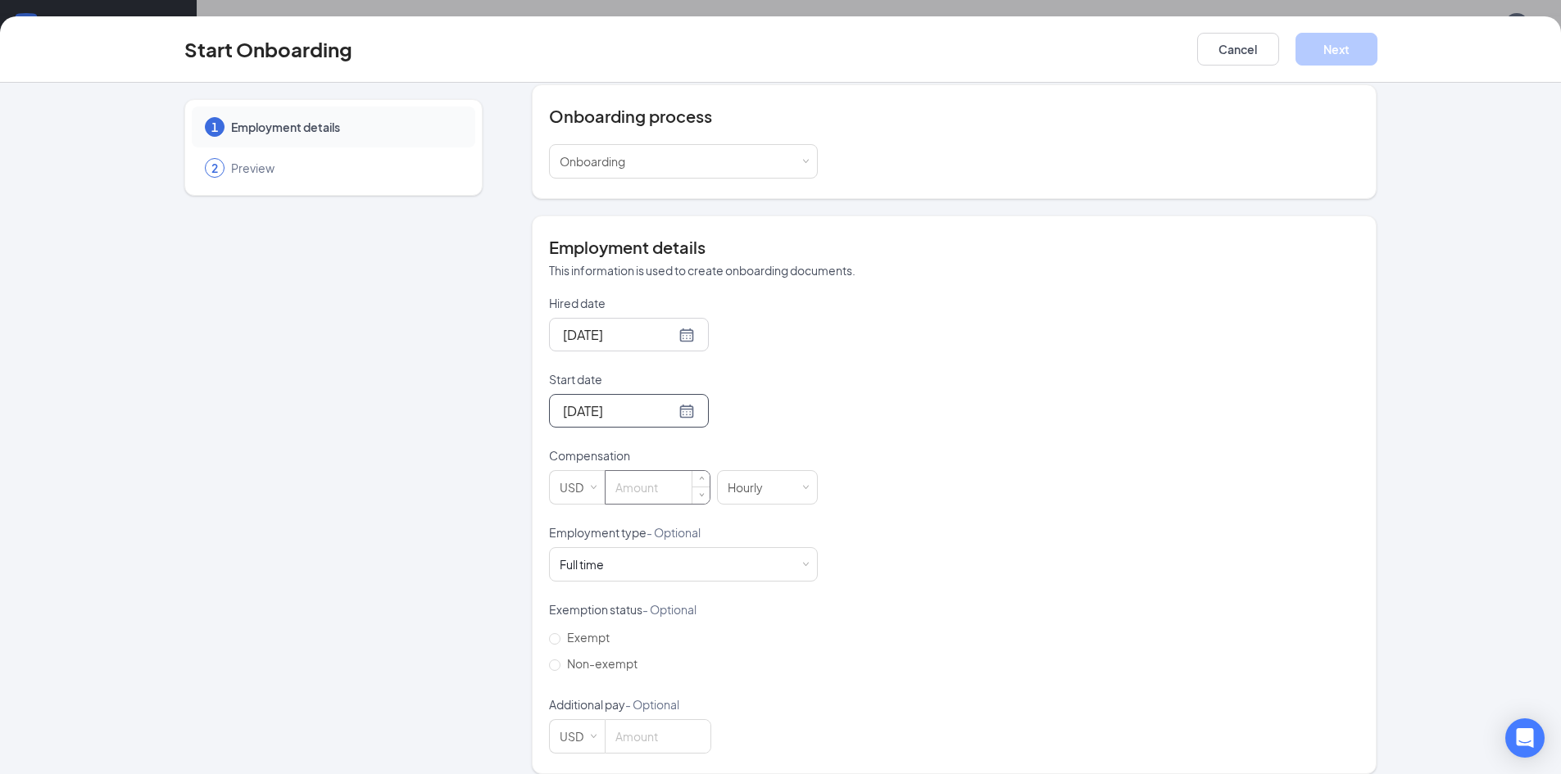
click at [622, 473] on input at bounding box center [658, 487] width 104 height 33
type input "14"
click at [627, 549] on div "Full time Works 30+ hours per week and is reasonably expected to work" at bounding box center [683, 564] width 247 height 33
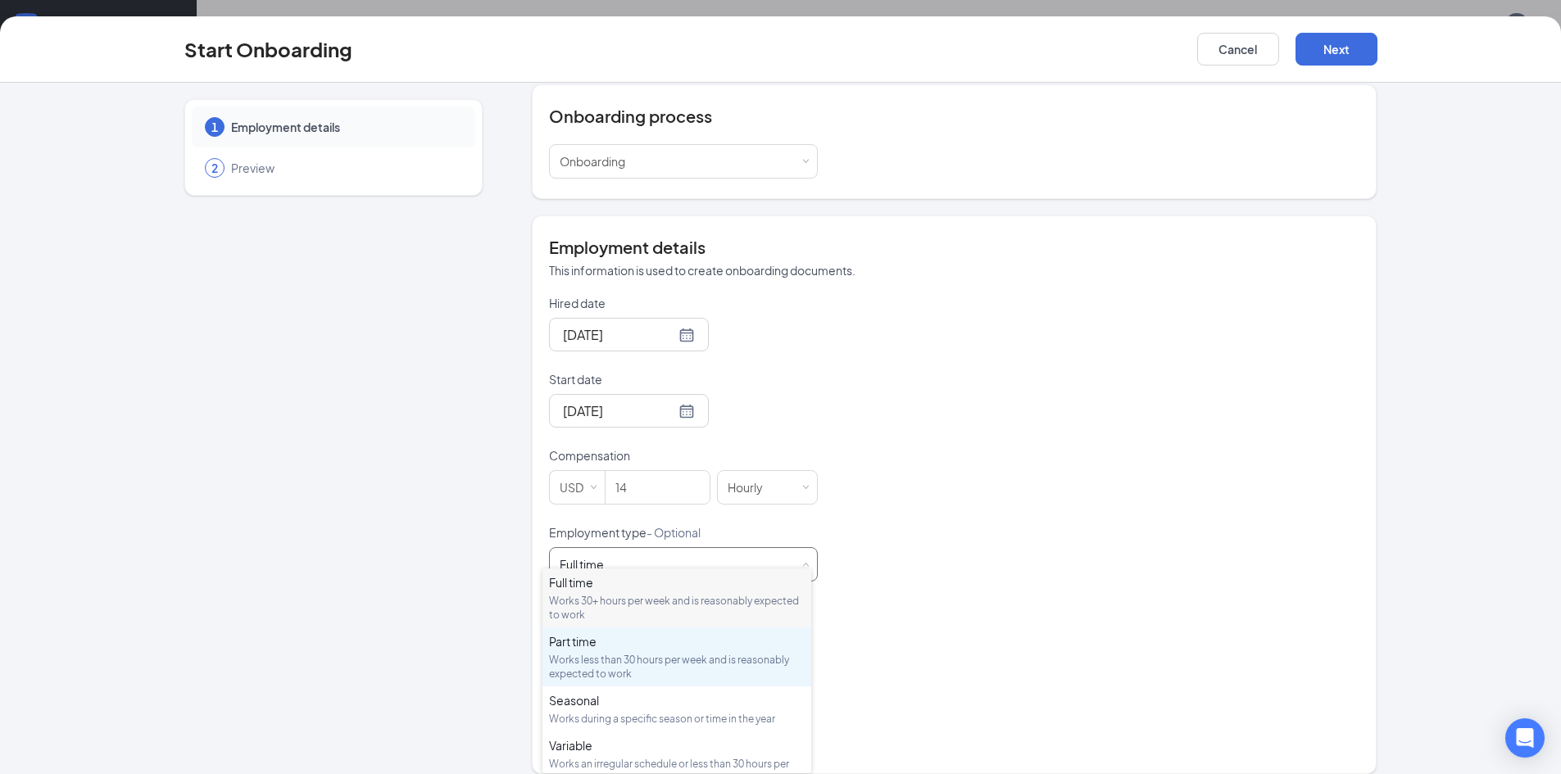
click at [623, 642] on div "Part time" at bounding box center [677, 641] width 256 height 16
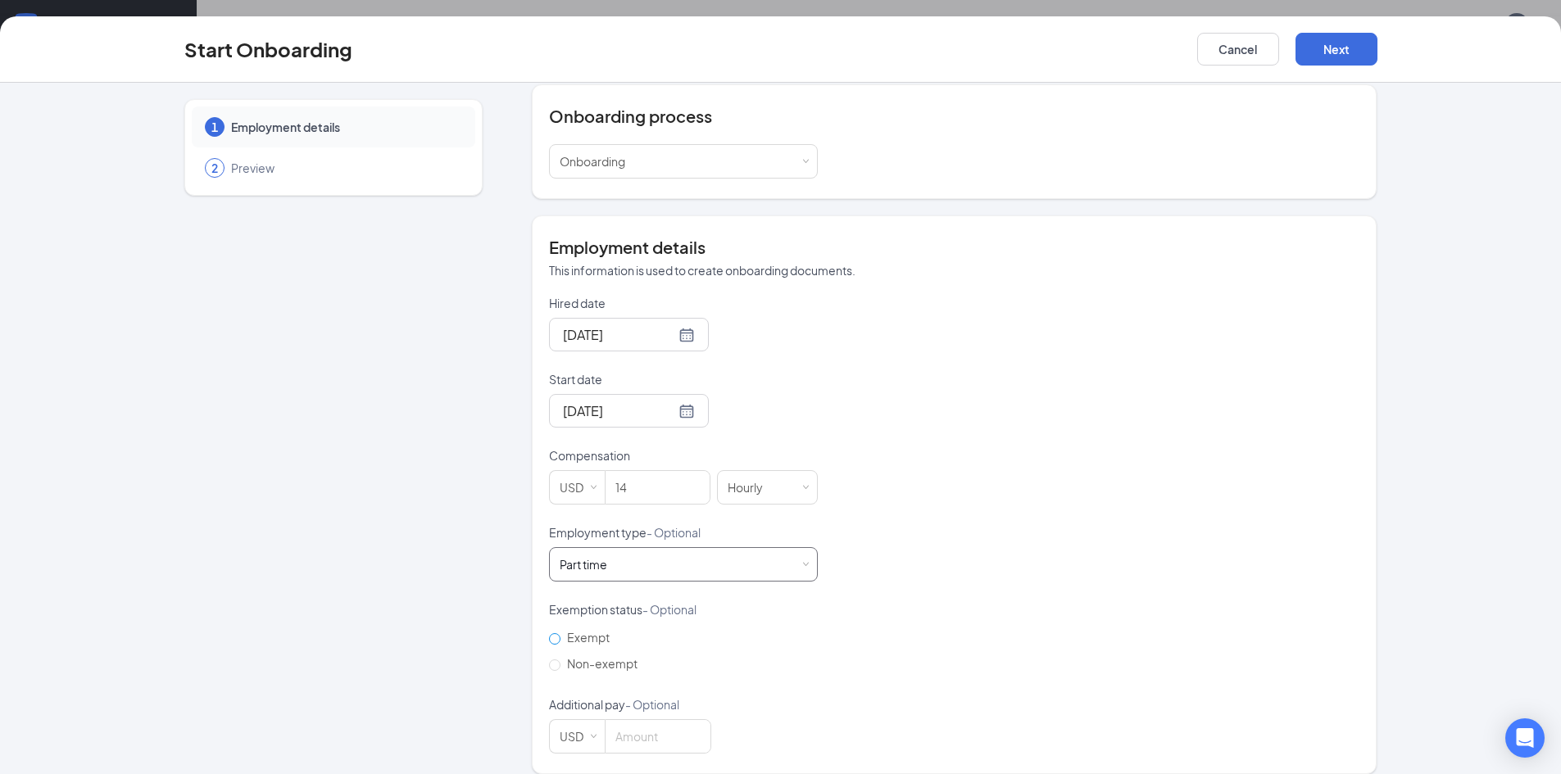
scroll to position [74, 0]
click at [561, 656] on span "Non-exempt" at bounding box center [603, 663] width 84 height 15
click at [560, 660] on input "Non-exempt" at bounding box center [554, 665] width 11 height 11
radio input "true"
click at [1327, 53] on button "Next" at bounding box center [1337, 49] width 82 height 33
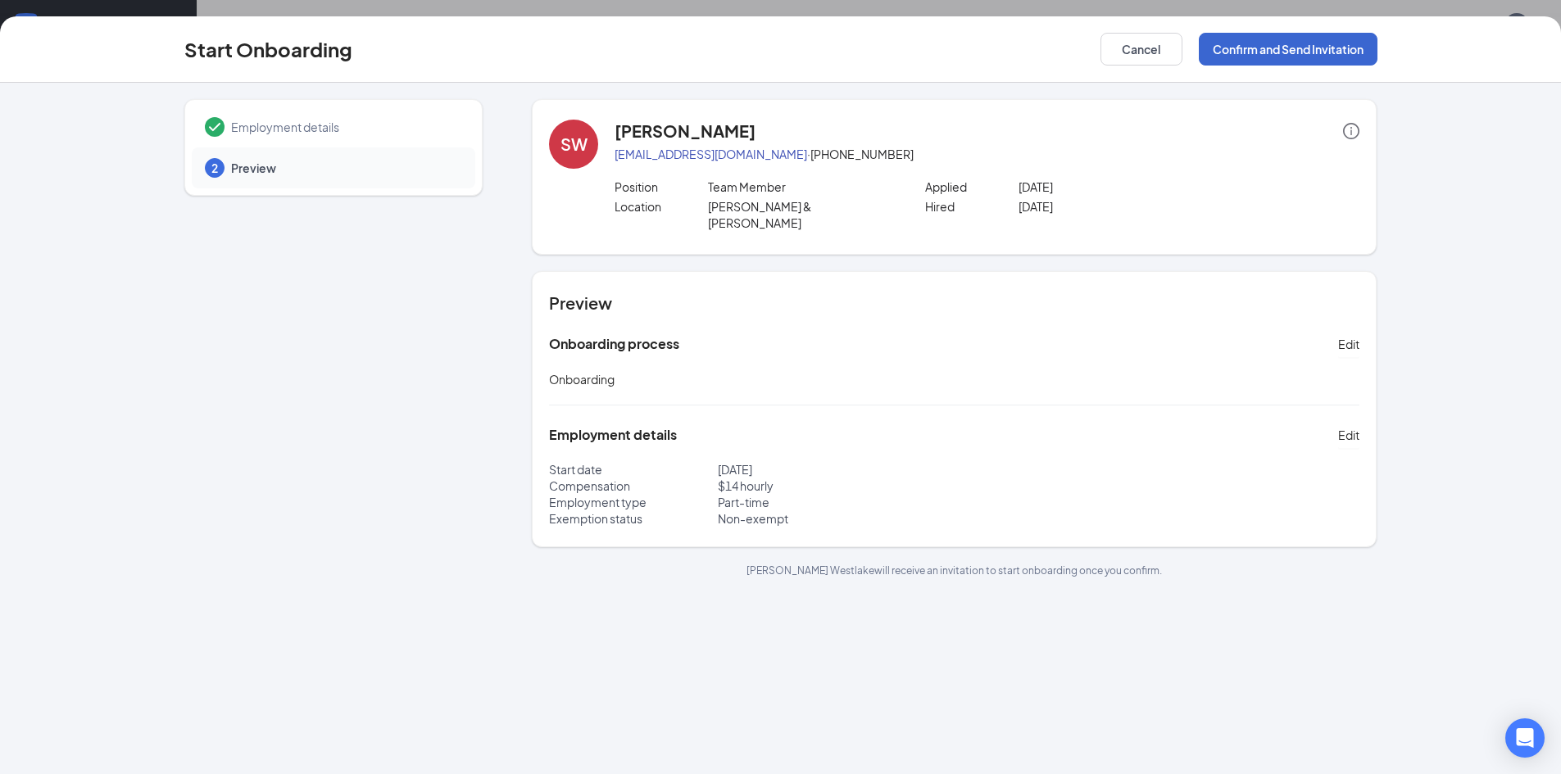
scroll to position [0, 0]
click at [1321, 48] on button "Confirm and Send Invitation" at bounding box center [1288, 49] width 179 height 33
